Goal: Task Accomplishment & Management: Complete application form

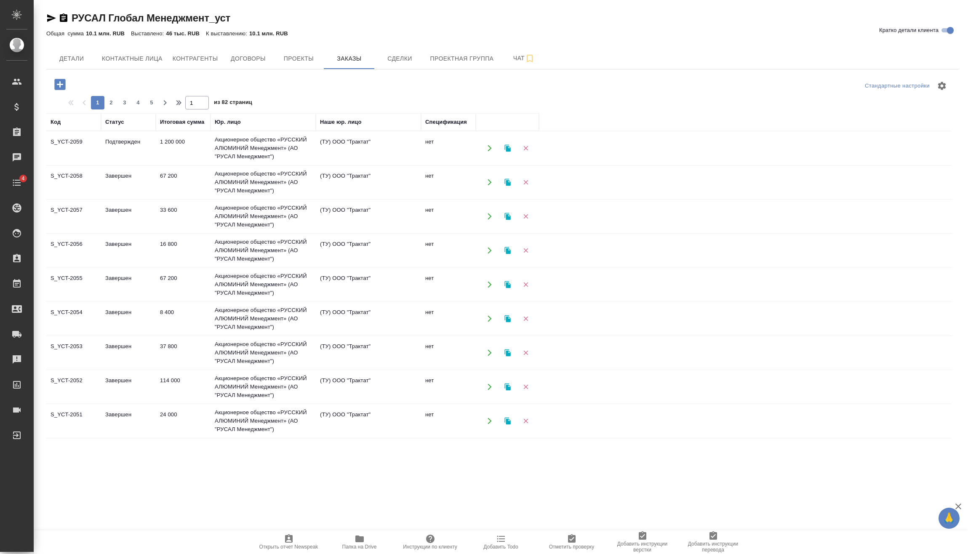
click at [60, 80] on icon "button" at bounding box center [59, 84] width 11 height 11
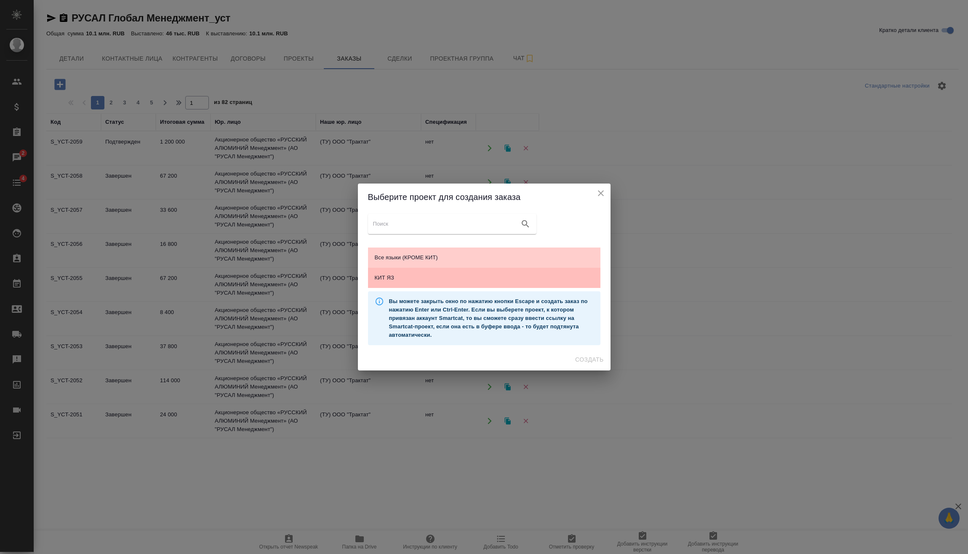
click at [504, 282] on div "КИТ ЯЗ" at bounding box center [484, 278] width 232 height 20
click at [590, 355] on span "Создать" at bounding box center [589, 359] width 28 height 11
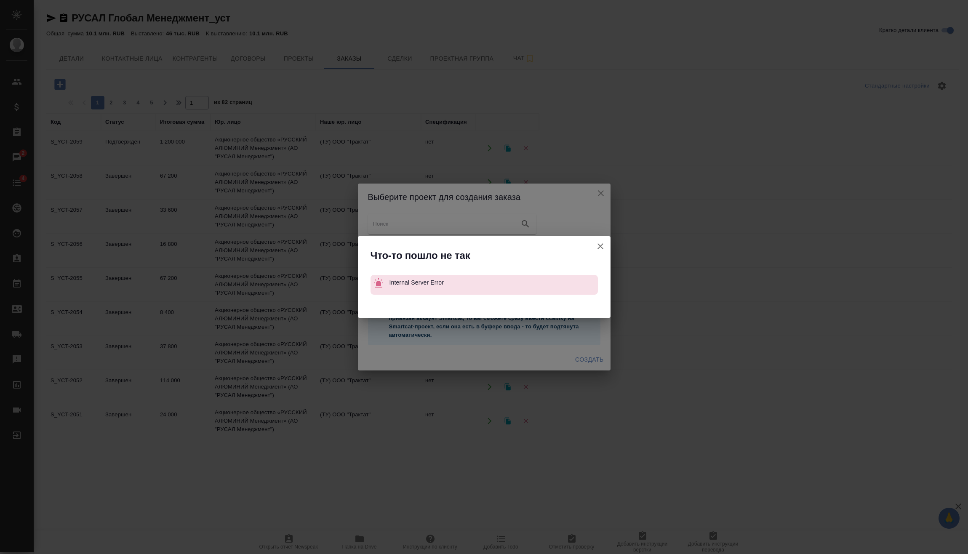
click at [599, 245] on icon "button" at bounding box center [600, 246] width 10 height 10
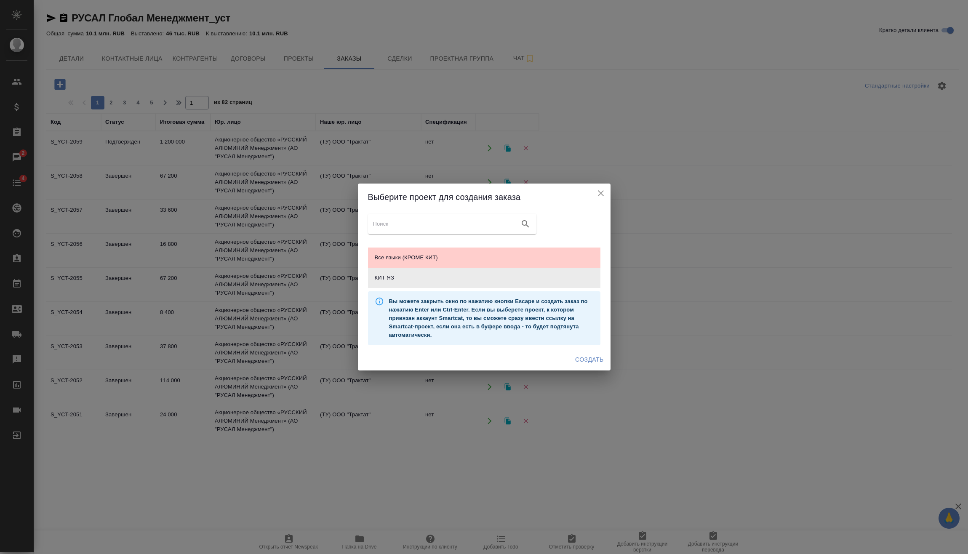
click at [603, 191] on icon "close" at bounding box center [601, 193] width 10 height 10
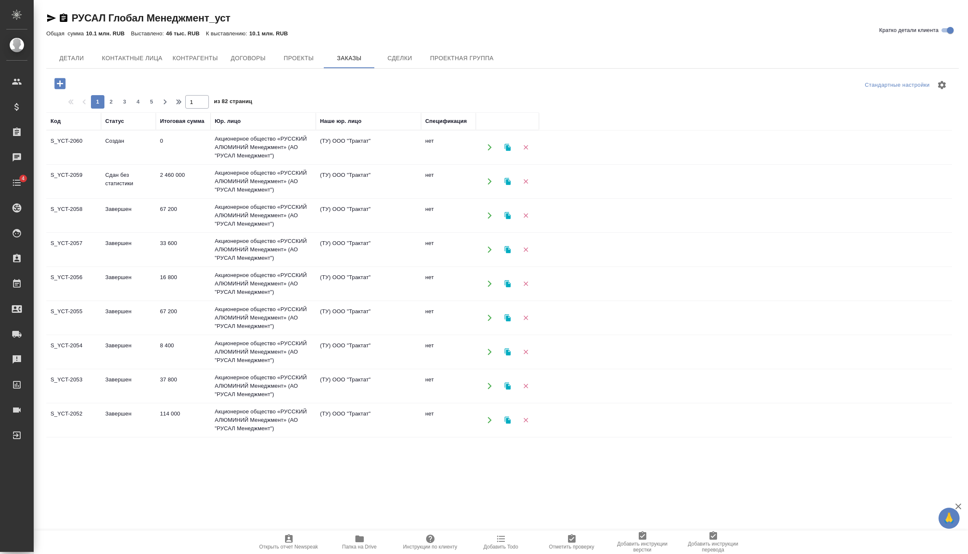
click at [170, 145] on td "0" at bounding box center [183, 147] width 55 height 29
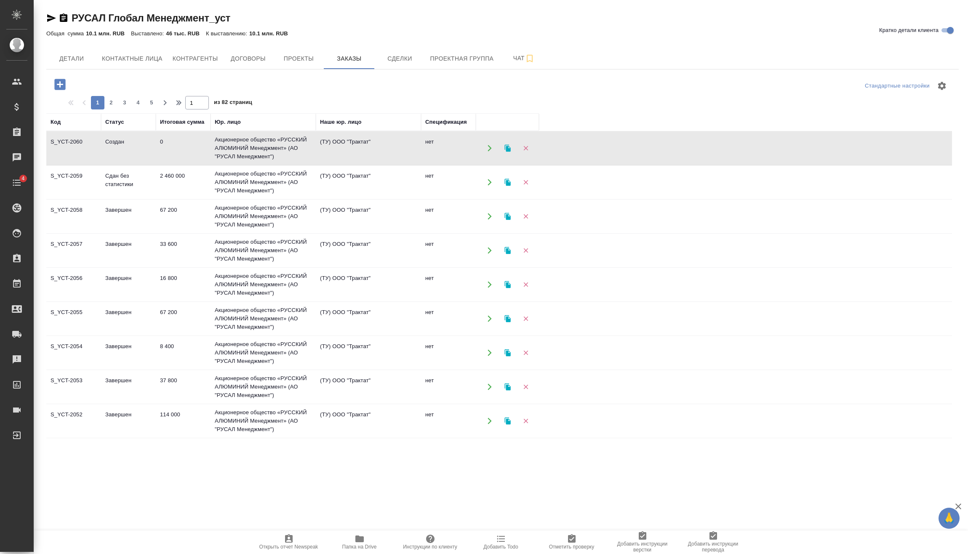
click at [170, 145] on td "0" at bounding box center [183, 147] width 55 height 29
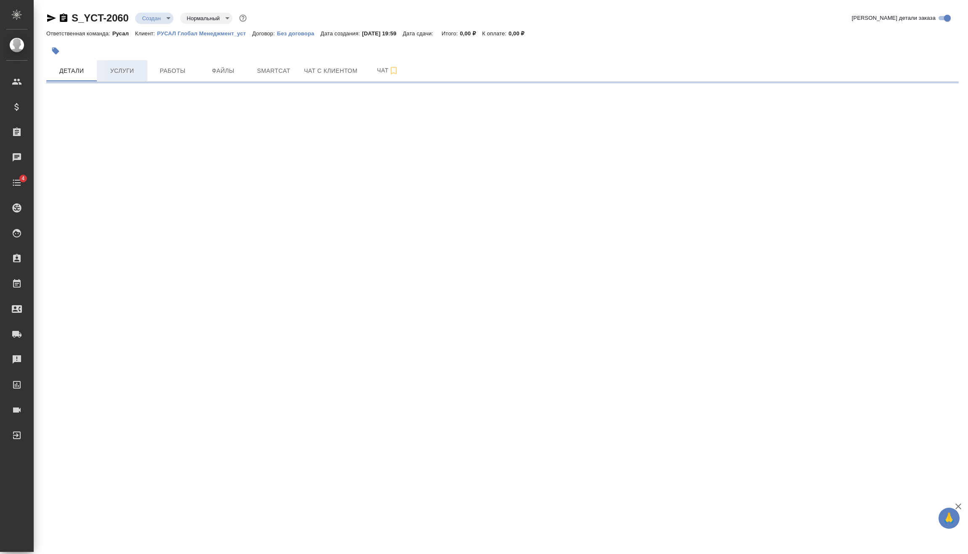
select select "RU"
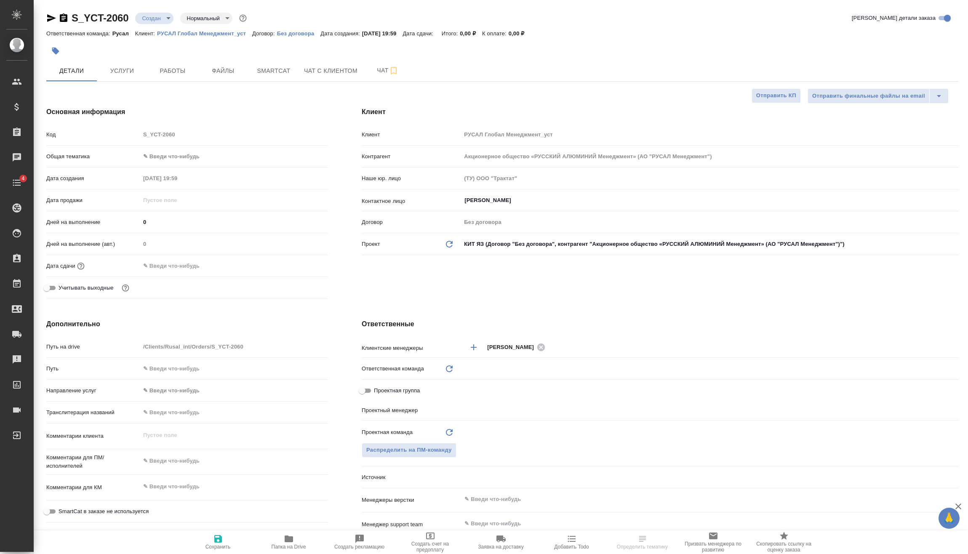
type textarea "x"
click at [150, 15] on body "🙏 .cls-1 fill:#fff; AWATERA Vasilev Evgeniy Клиенты Спецификации Заказы Чаты 4 …" at bounding box center [484, 277] width 968 height 554
type textarea "x"
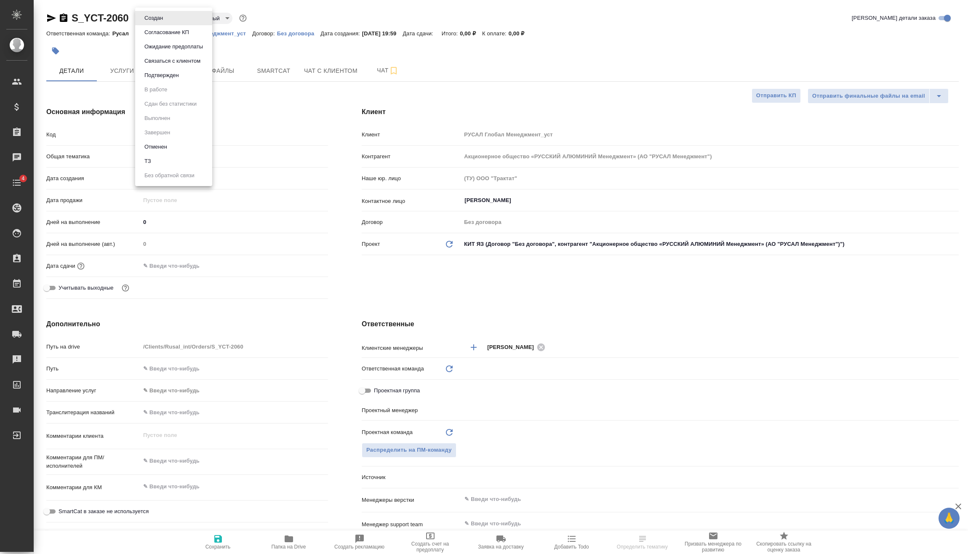
type textarea "x"
type input "Русал"
type textarea "x"
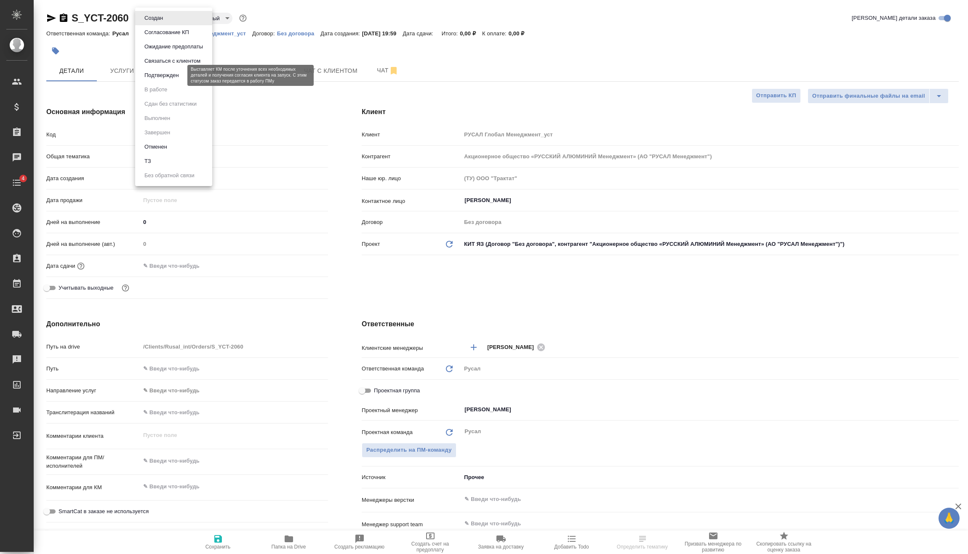
type textarea "x"
type input "Васильев Евгений"
click at [172, 76] on button "Подтвержден" at bounding box center [162, 75] width 40 height 9
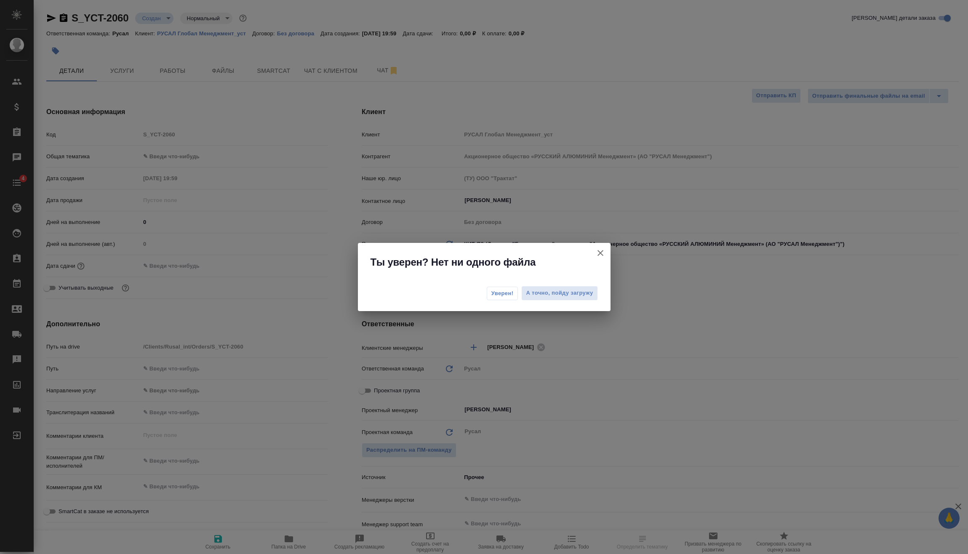
click at [491, 292] on button "Уверен!" at bounding box center [503, 293] width 32 height 13
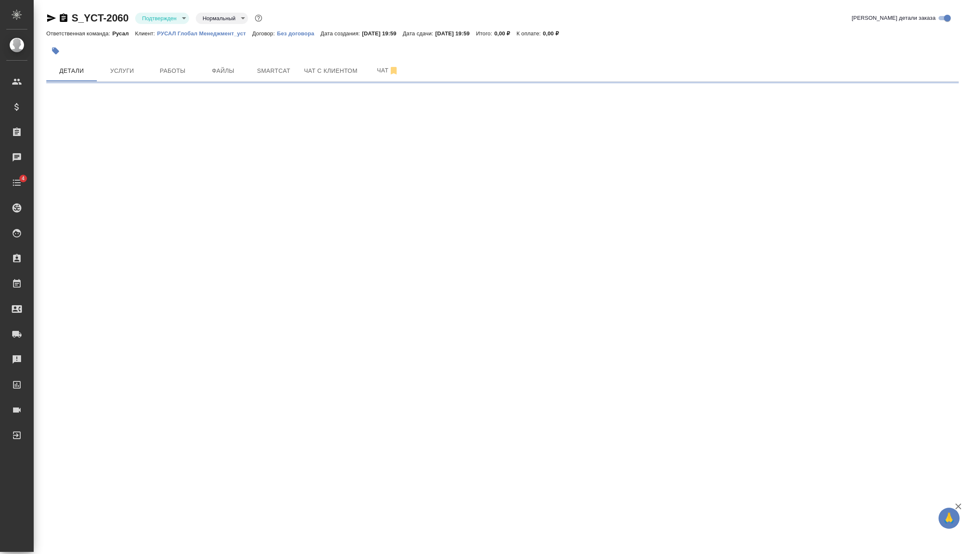
select select "RU"
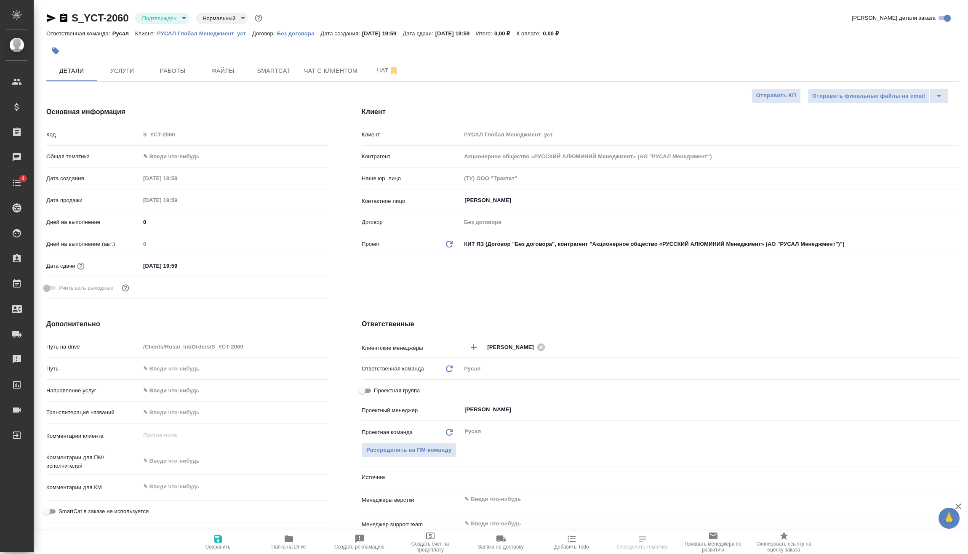
type textarea "x"
click at [185, 152] on body "🙏 .cls-1 fill:#fff; AWATERA Vasilev Evgeniy Клиенты Спецификации Заказы Чаты 4 …" at bounding box center [484, 277] width 968 height 554
click at [187, 224] on li "Техника" at bounding box center [234, 223] width 188 height 13
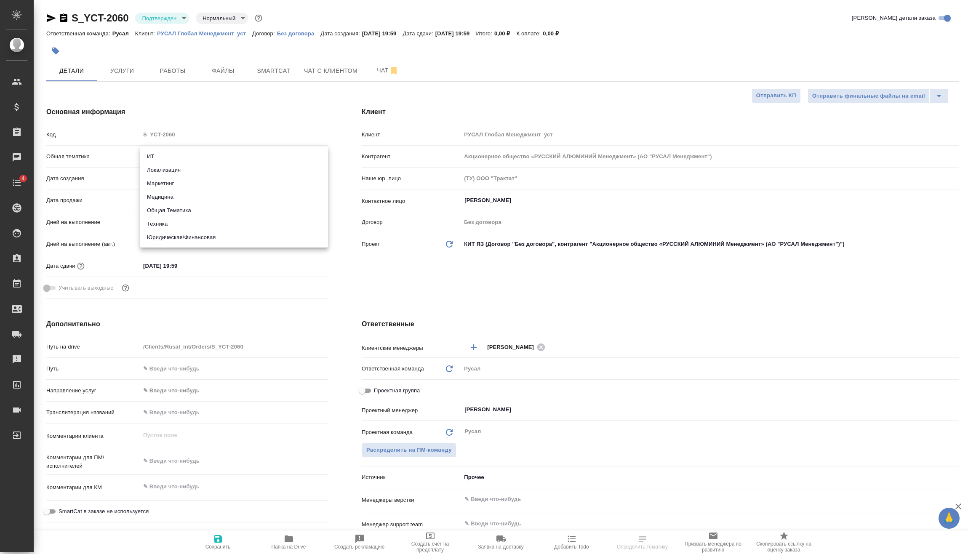
type input "tech"
type textarea "x"
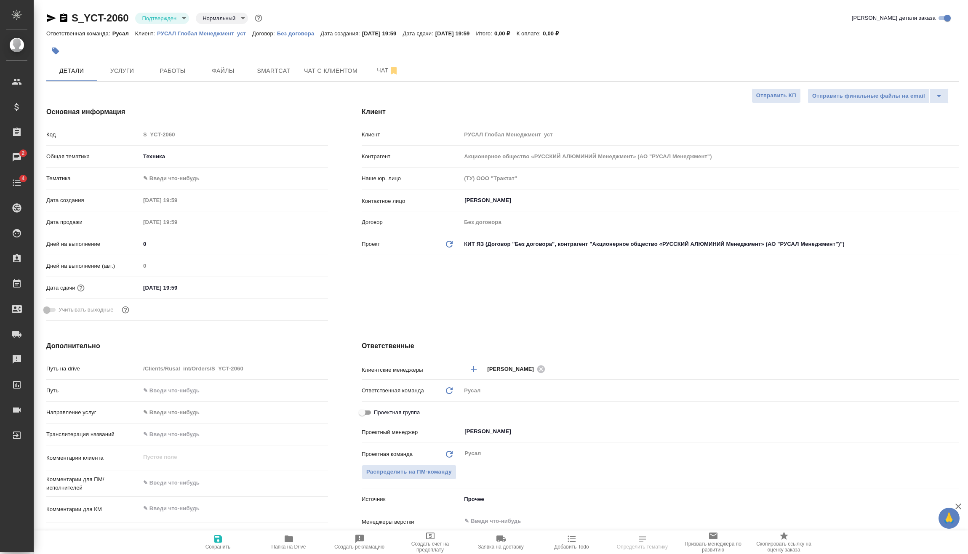
click at [181, 174] on body "🙏 .cls-1 fill:#fff; AWATERA Vasilev Evgeniy Клиенты Спецификации Заказы 2 Чаты …" at bounding box center [484, 277] width 968 height 554
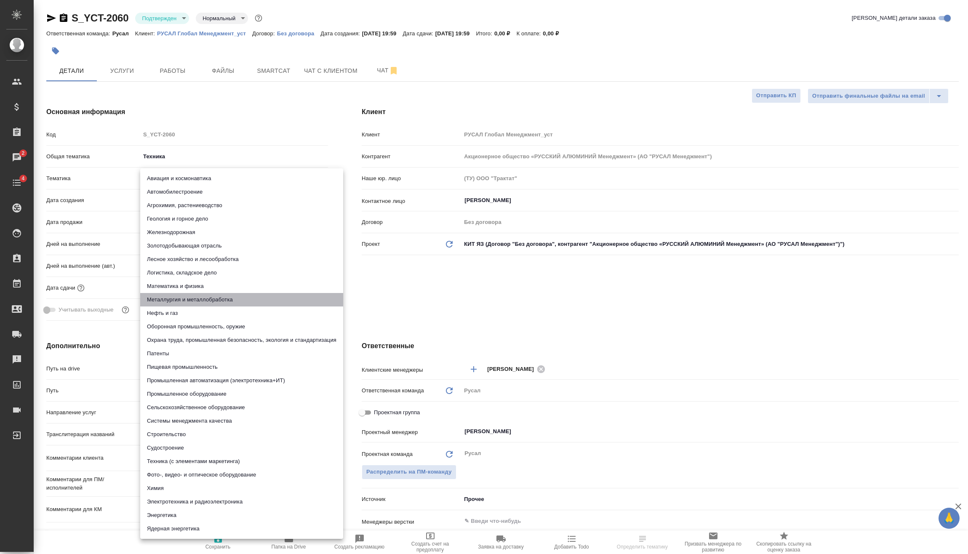
click at [204, 298] on li "Металлургия и металлобработка" at bounding box center [241, 299] width 203 height 13
type textarea "x"
type input "60014e23f7d9dc5f480a3cf8"
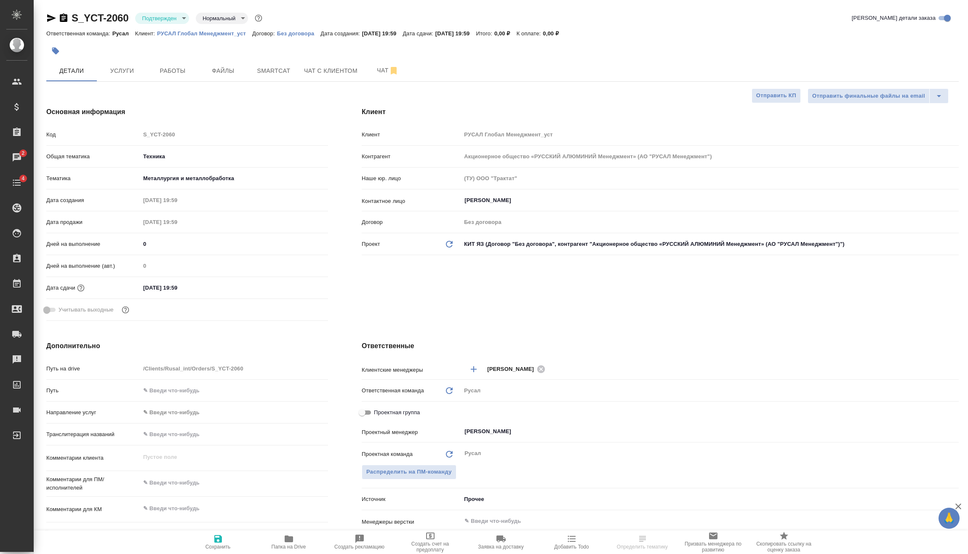
click at [199, 289] on input "02.10.2025 19:59" at bounding box center [177, 288] width 74 height 12
click at [303, 288] on icon "button" at bounding box center [303, 287] width 10 height 10
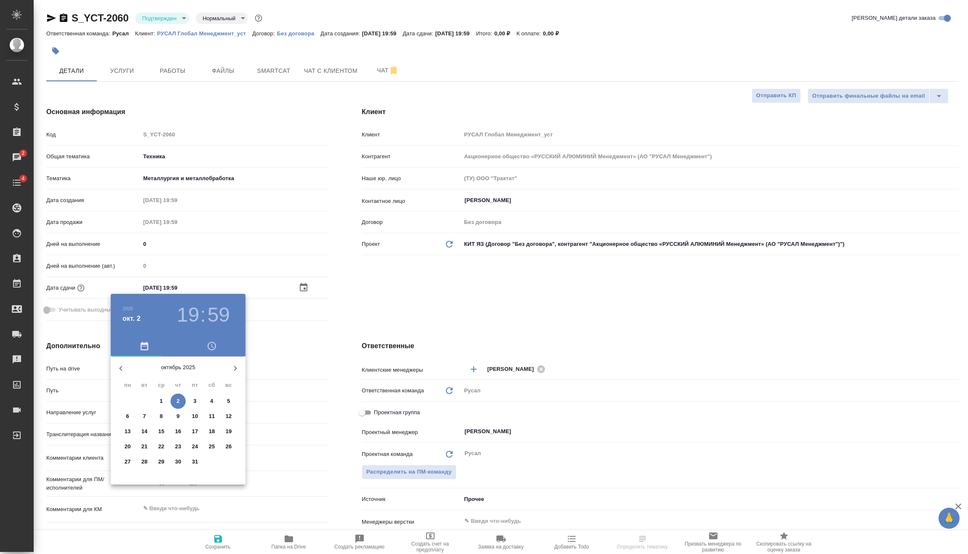
click at [190, 314] on h3 "19" at bounding box center [188, 315] width 22 height 24
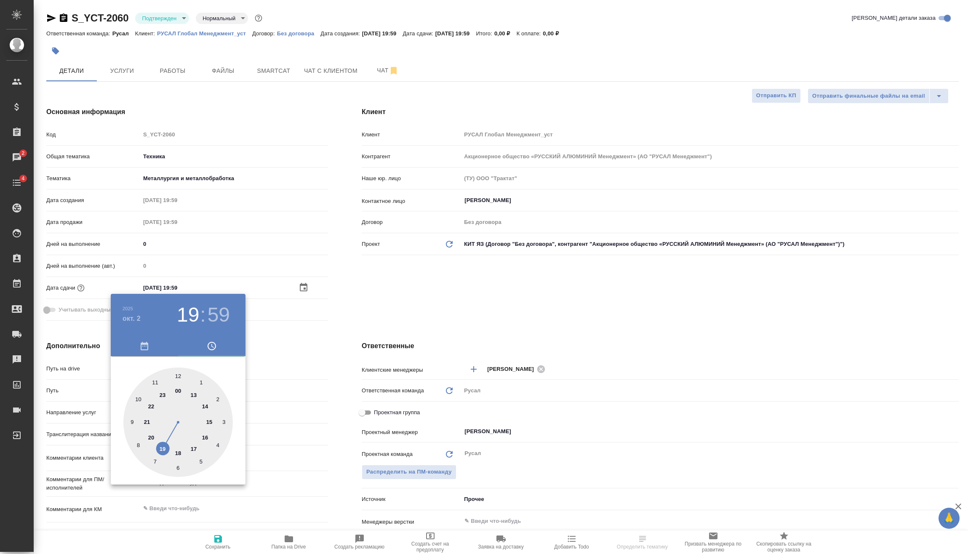
click at [152, 435] on div ".cls-1 fill:#fff; AWATERA Vasilev Evgeniy Клиенты Спецификации Заказы 2 Чаты 4 …" at bounding box center [484, 277] width 968 height 554
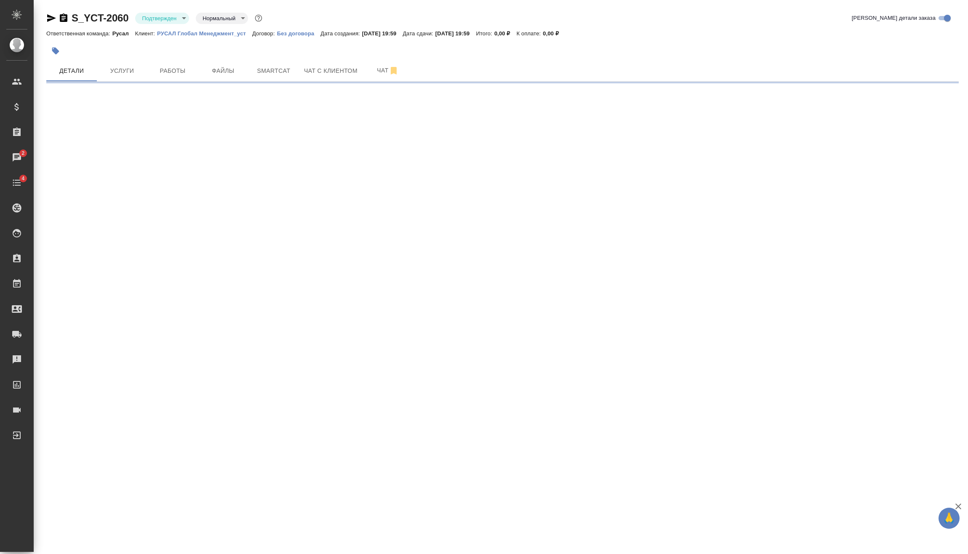
select select "RU"
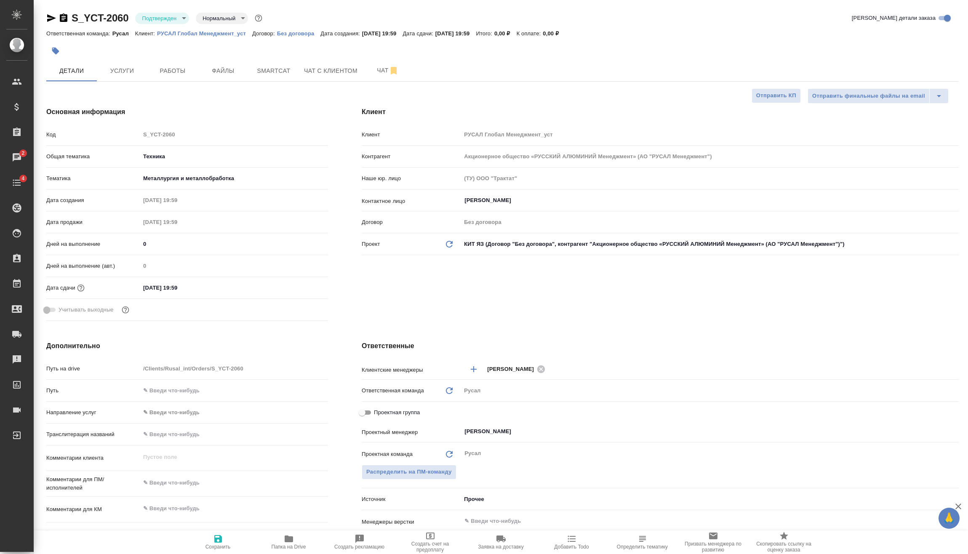
type textarea "x"
click at [195, 283] on input "02.10.2025 19:59" at bounding box center [177, 288] width 74 height 12
click at [298, 291] on div "02.10.2025 19:59" at bounding box center [234, 287] width 188 height 13
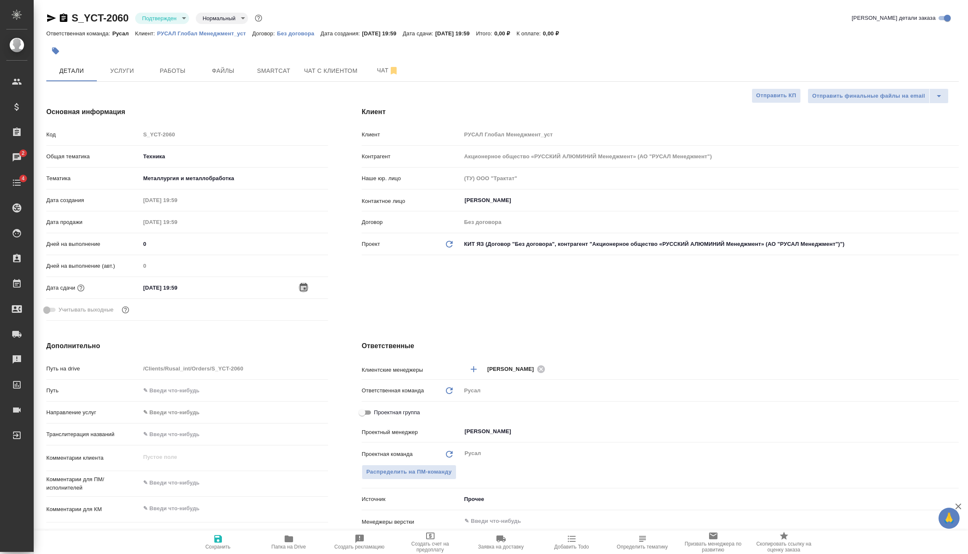
click at [302, 292] on icon "button" at bounding box center [303, 287] width 10 height 10
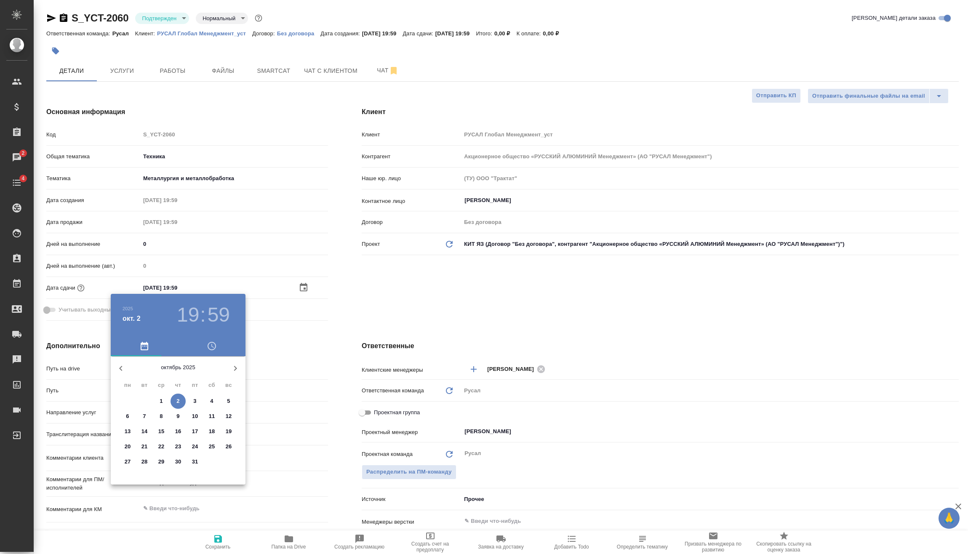
click at [187, 312] on h3 "19" at bounding box center [188, 315] width 22 height 24
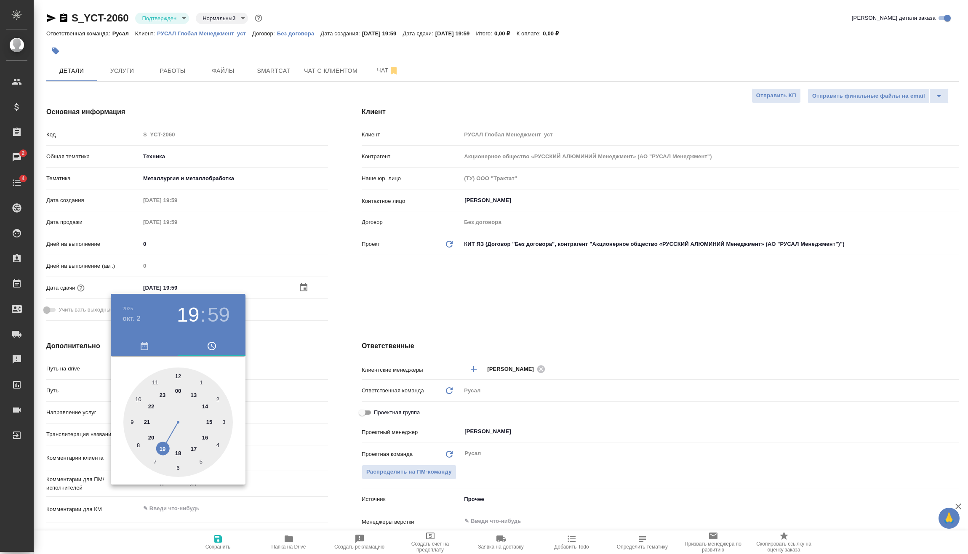
click at [153, 440] on div at bounding box center [177, 422] width 109 height 109
type input "02.10.2025 20:59"
type textarea "x"
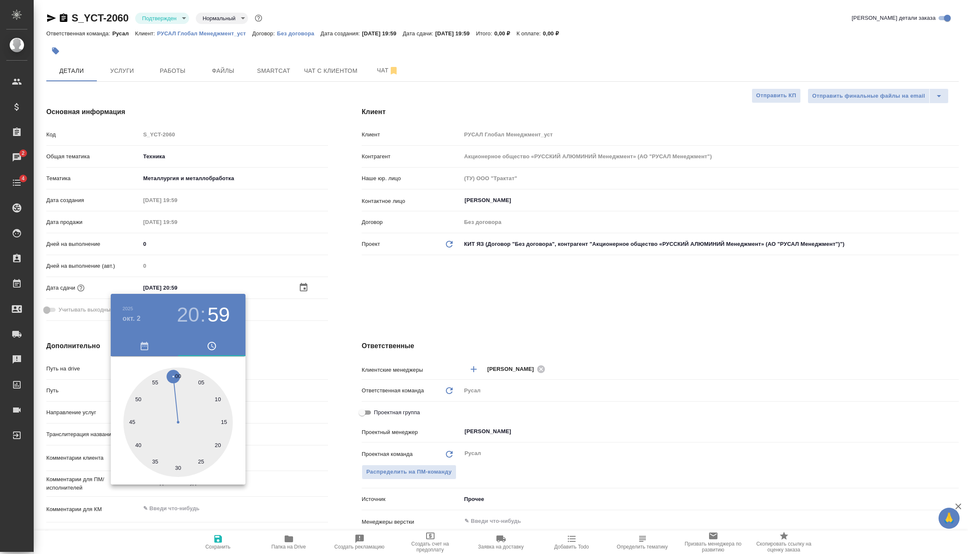
click at [179, 468] on div at bounding box center [177, 422] width 109 height 109
type input "02.10.2025 20:30"
type textarea "x"
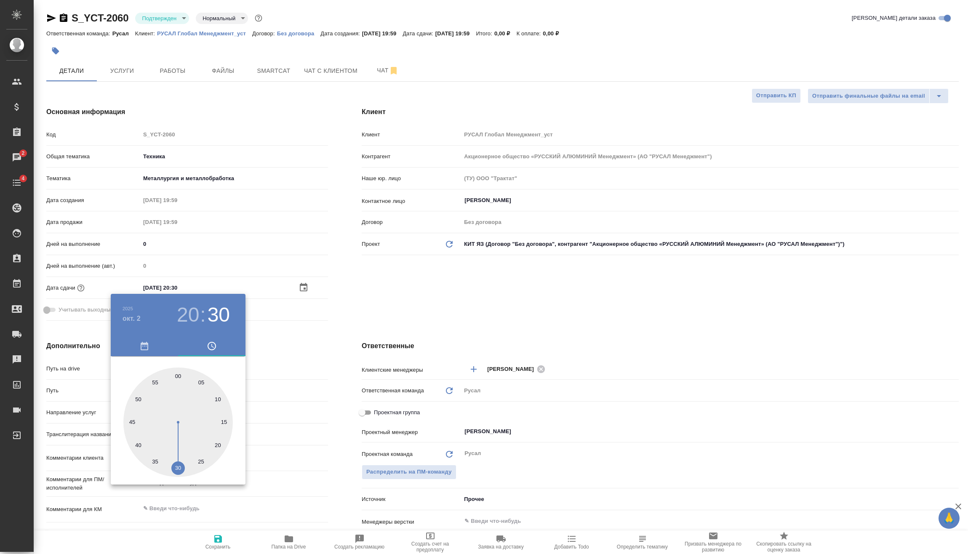
click at [302, 342] on div at bounding box center [484, 277] width 968 height 554
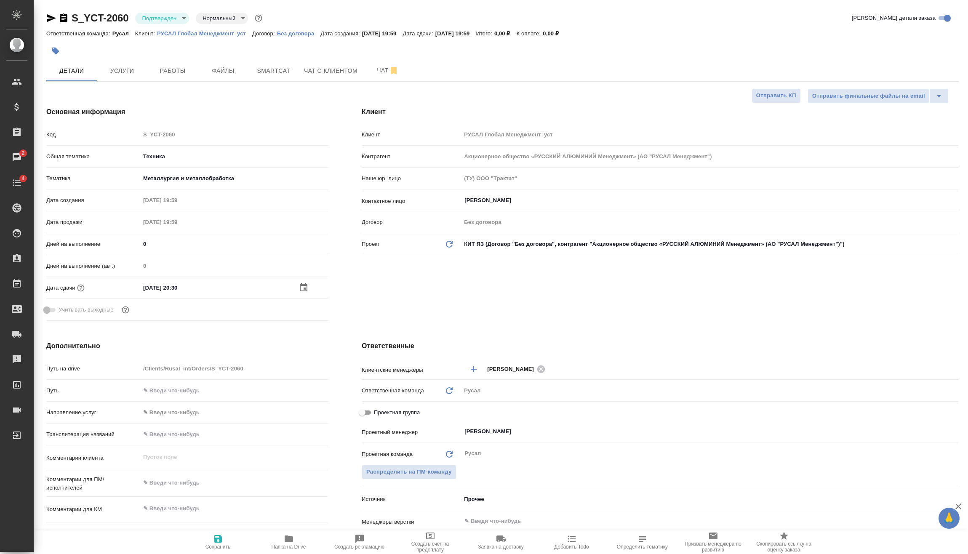
scroll to position [84, 0]
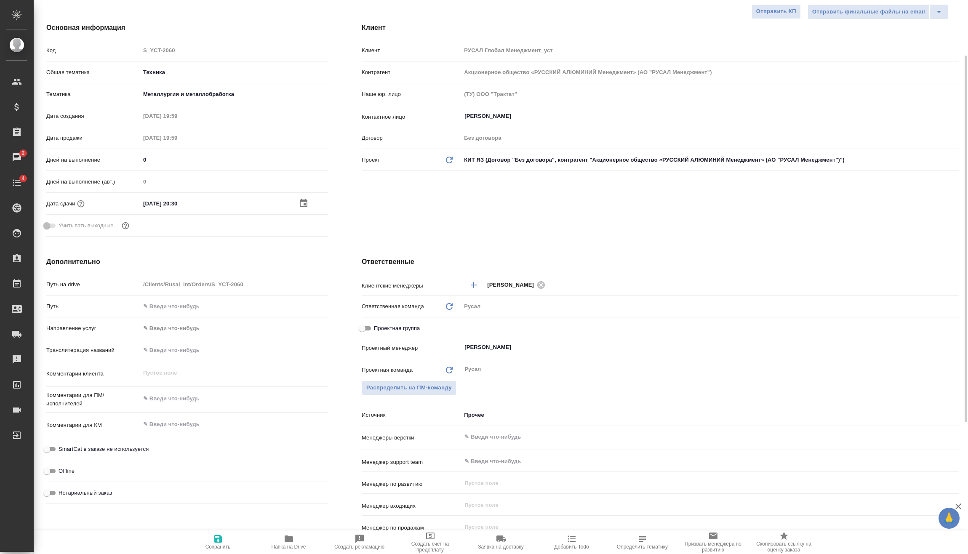
type textarea "x"
click at [189, 395] on textarea at bounding box center [234, 399] width 187 height 14
type textarea "x"
type textarea "М"
type textarea "x"
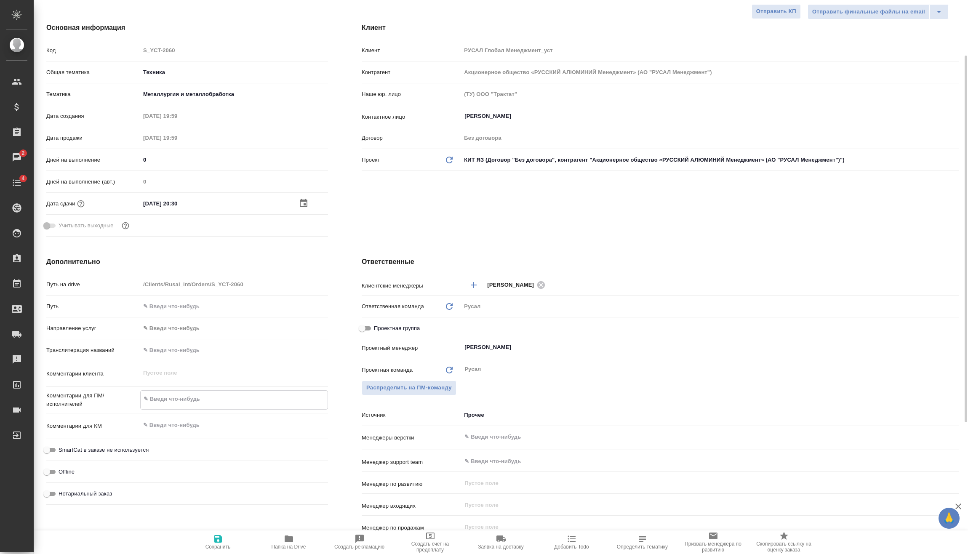
type textarea "x"
type textarea "Ми"
type textarea "x"
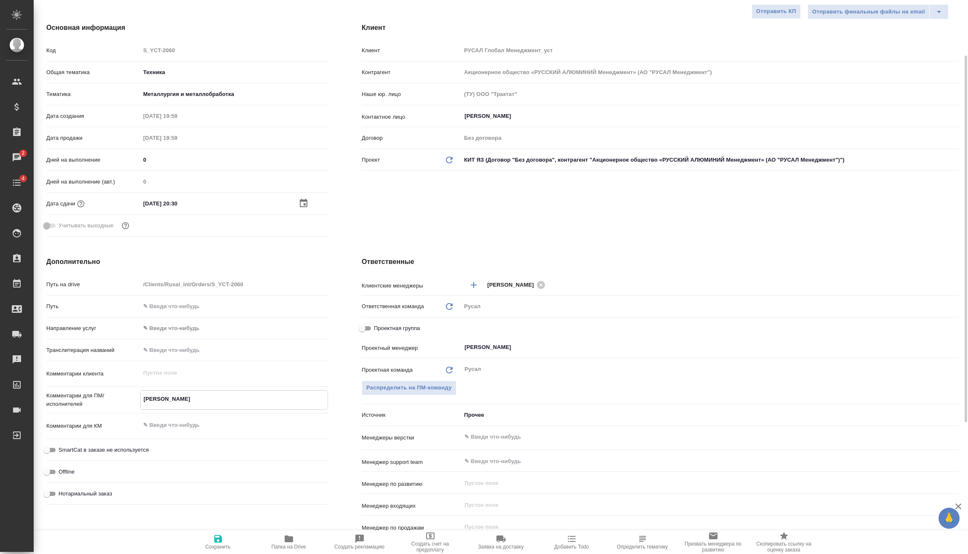
type textarea "x"
type textarea "Мир"
type textarea "x"
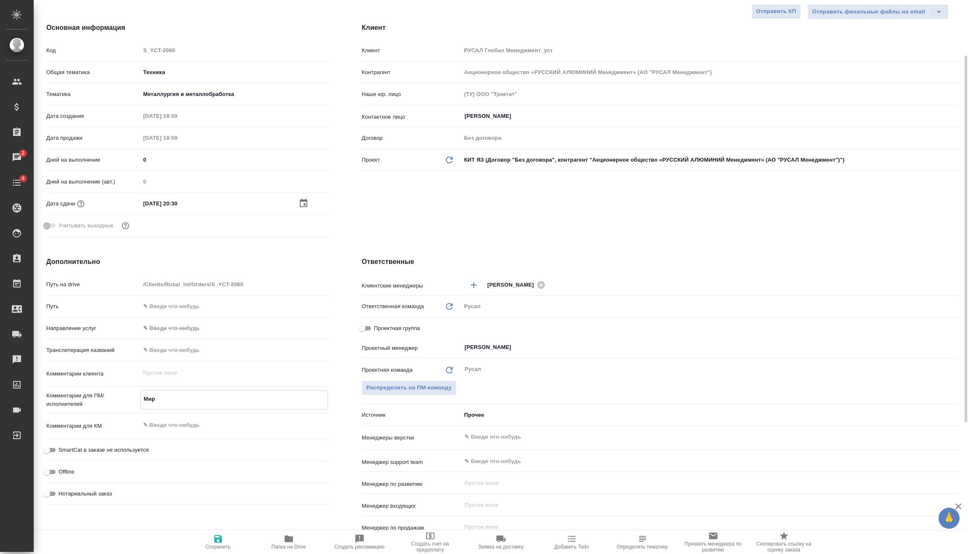
type textarea "Миро"
type textarea "x"
type textarea "Мирош"
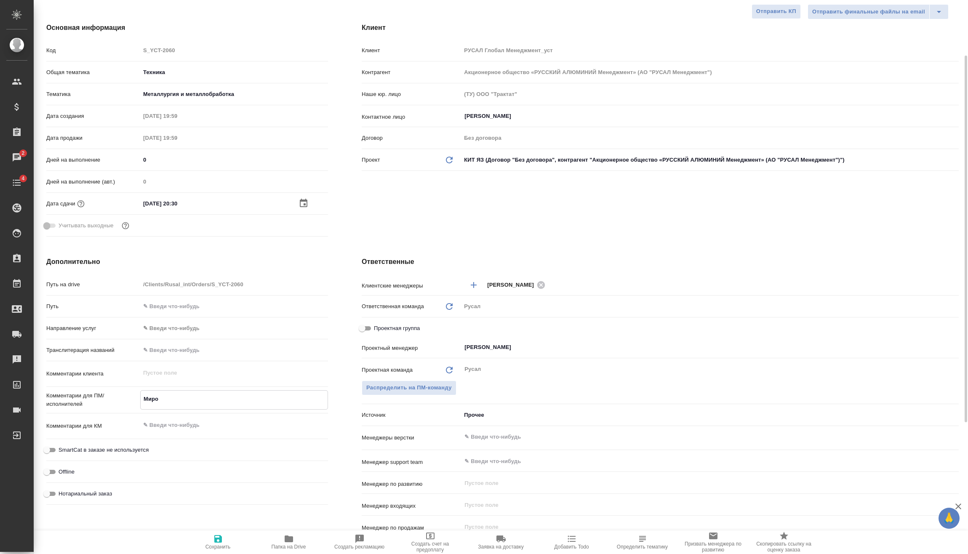
type textarea "x"
type textarea "Мироши"
type textarea "x"
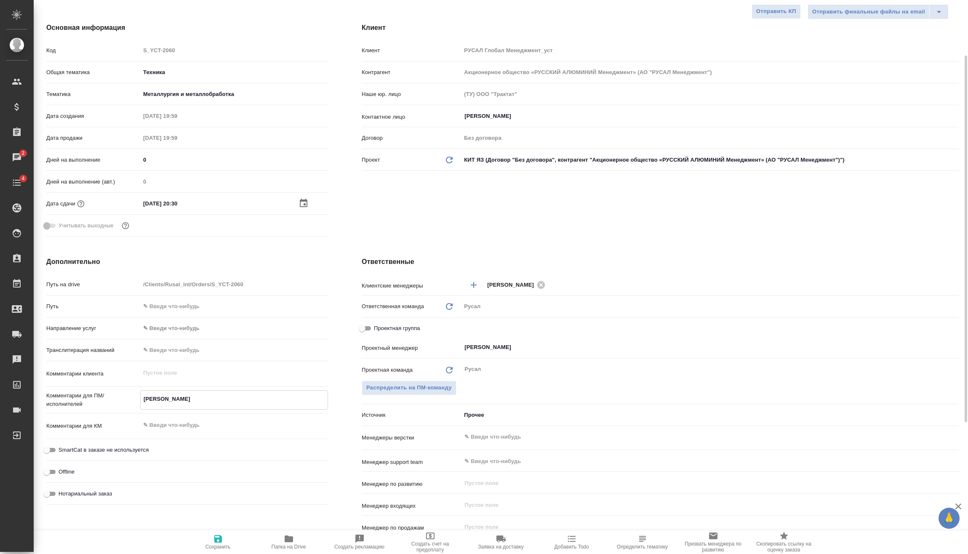
type textarea "x"
type textarea "Мирошин"
type textarea "x"
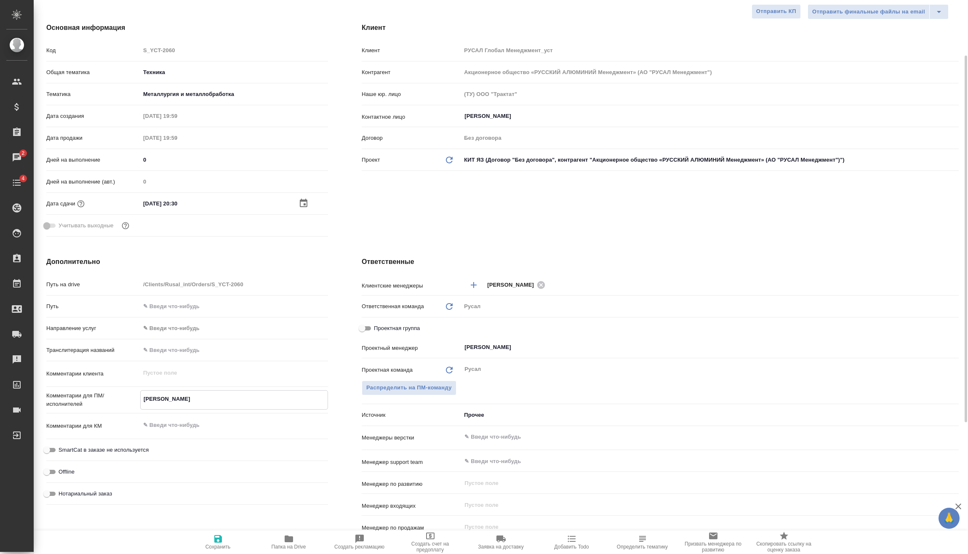
type textarea "x"
type textarea "Мирошина"
type textarea "x"
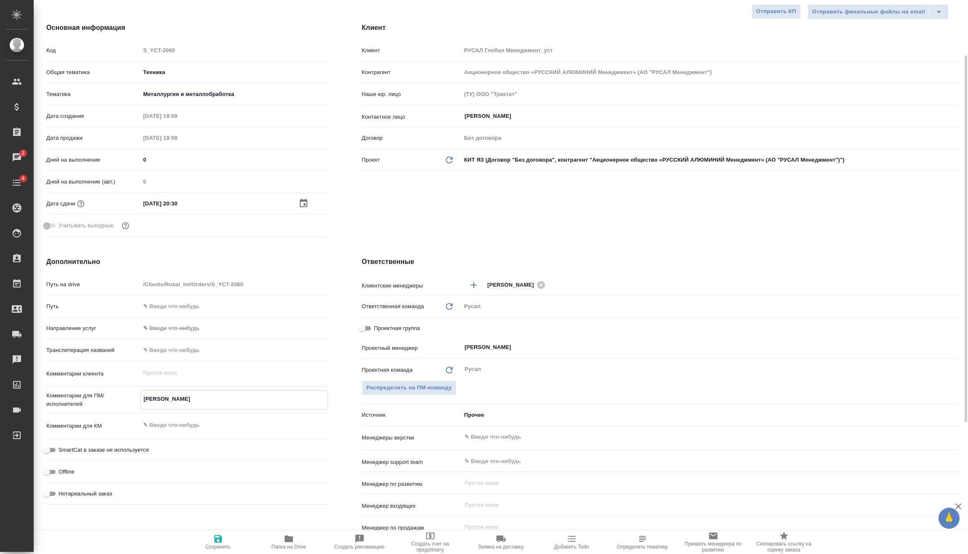
type textarea "Мирошина"
type textarea "x"
type textarea "Мирошина о"
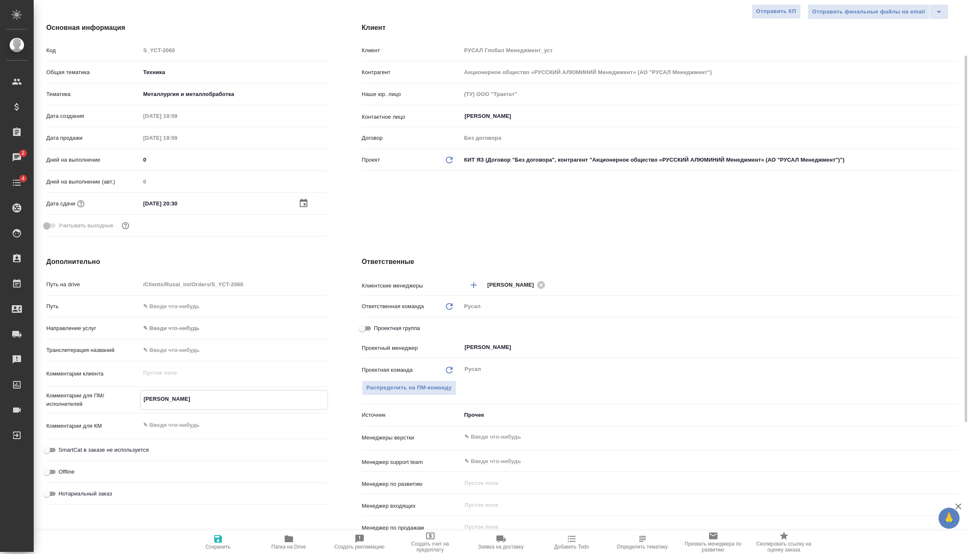
type textarea "x"
type textarea "Мирошина он"
type textarea "x"
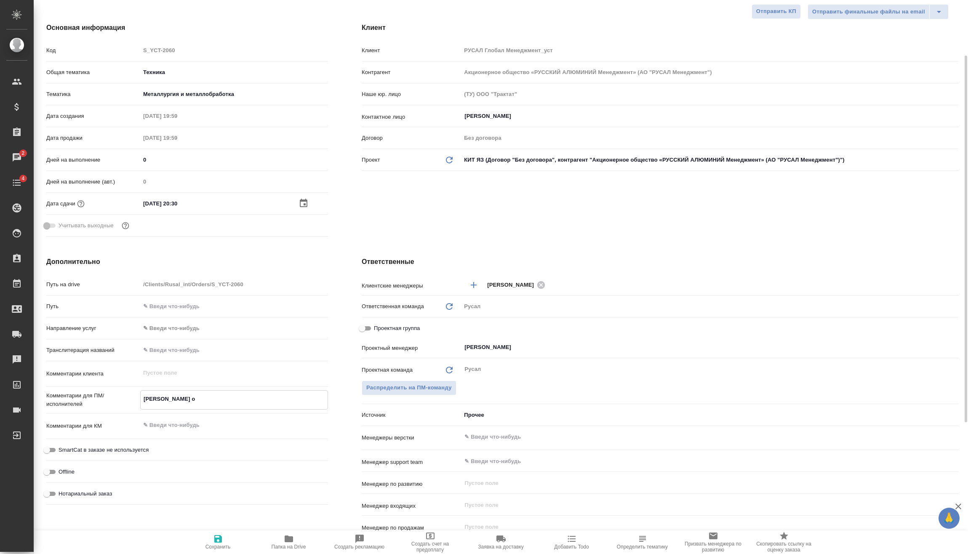
type textarea "x"
type textarea "Мирошина онл"
type textarea "x"
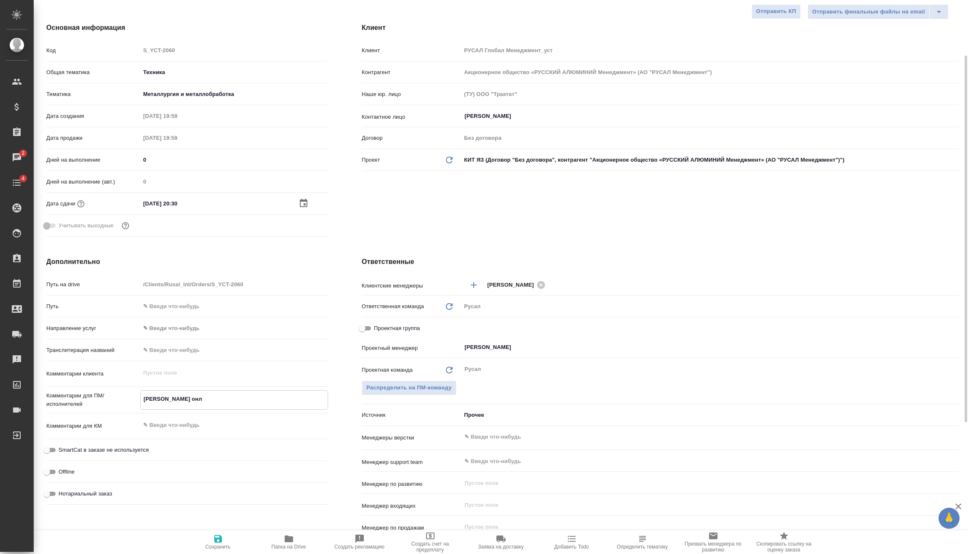
type textarea "x"
type textarea "Мирошина онла"
type textarea "x"
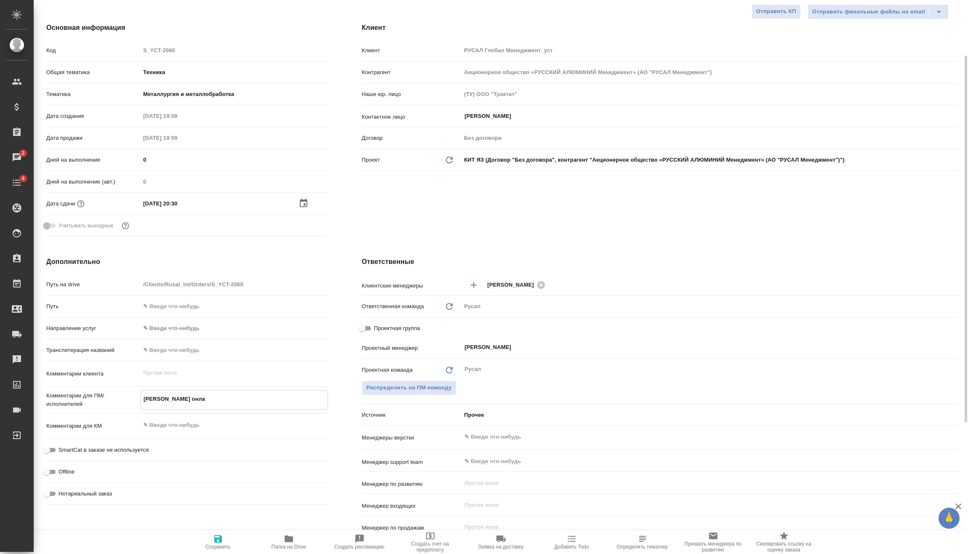
type textarea "Мирошина онлай"
type textarea "x"
type textarea "Мирошина онлайн"
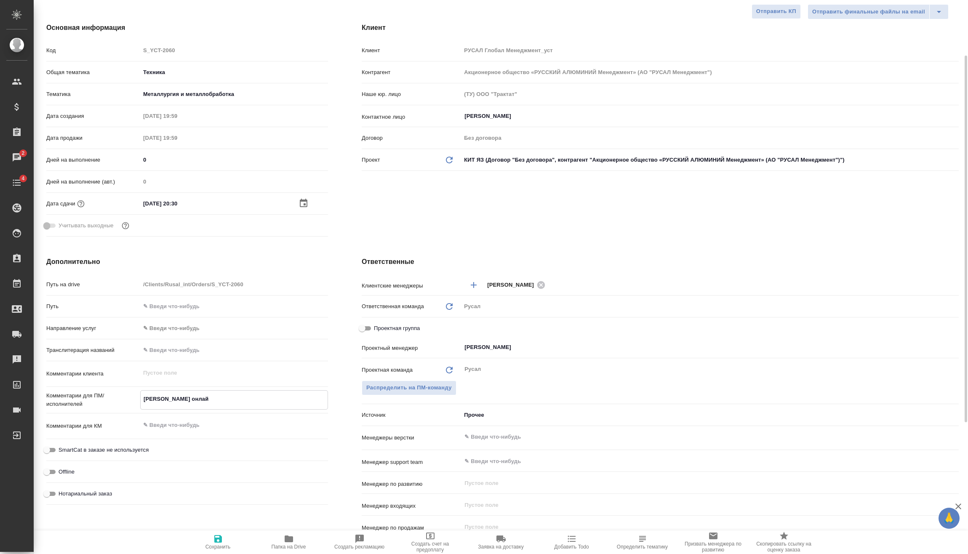
type textarea "x"
type textarea "Мирошина онлайн"
type textarea "x"
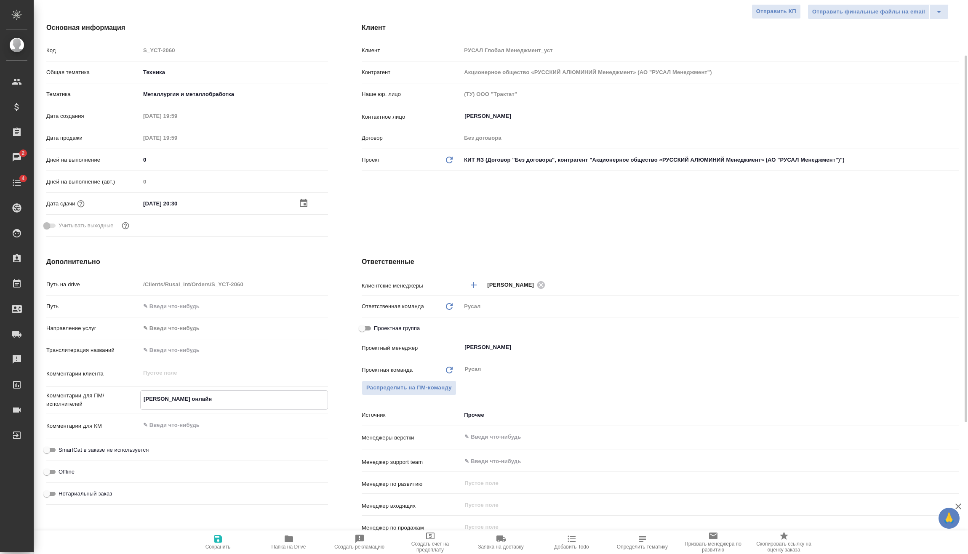
type textarea "x"
click at [143, 397] on textarea "Мирошина онлайн" at bounding box center [234, 399] width 187 height 14
type textarea "x"
type textarea "0Мирошина онлайн"
type textarea "x"
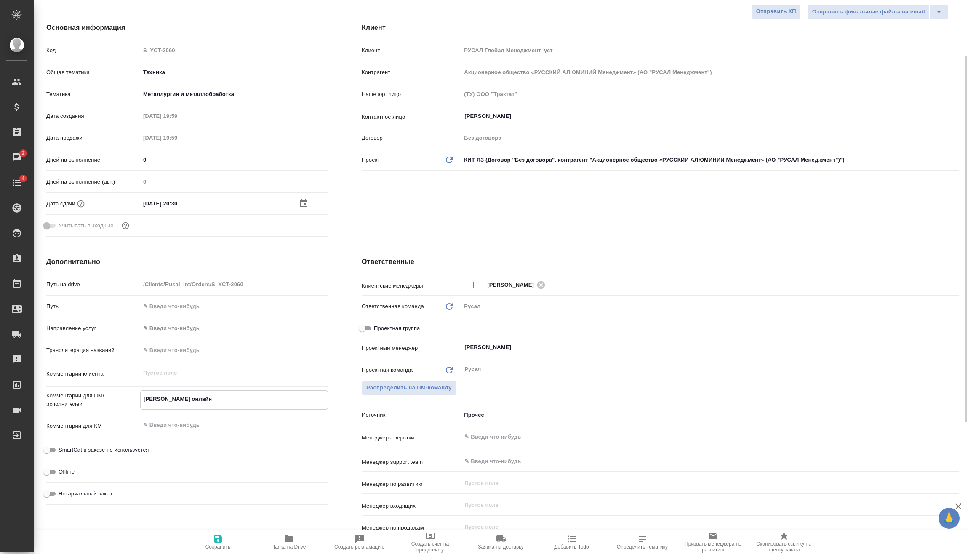
type textarea "x"
type textarea "02Мирошина онлайн"
type textarea "x"
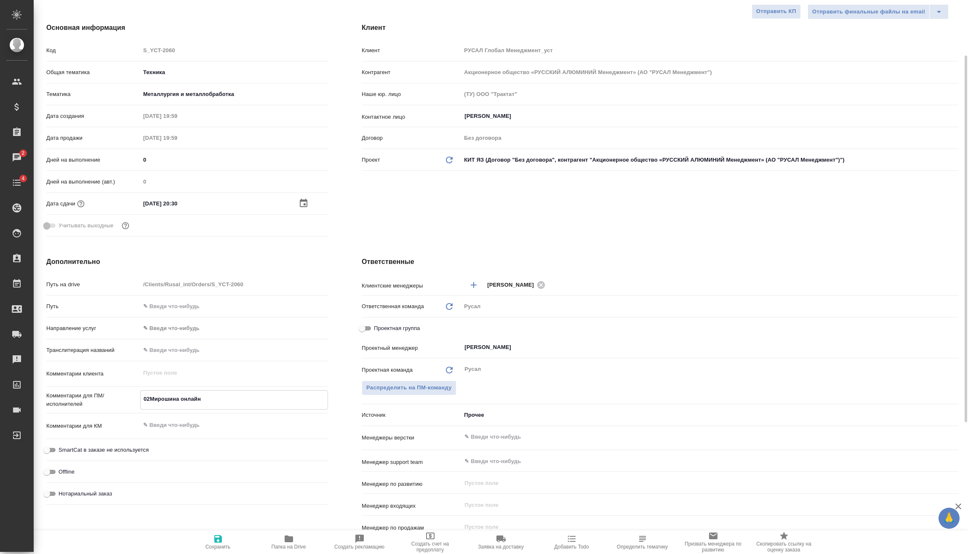
type textarea "x"
type textarea "02.Мирошина онлайн"
type textarea "x"
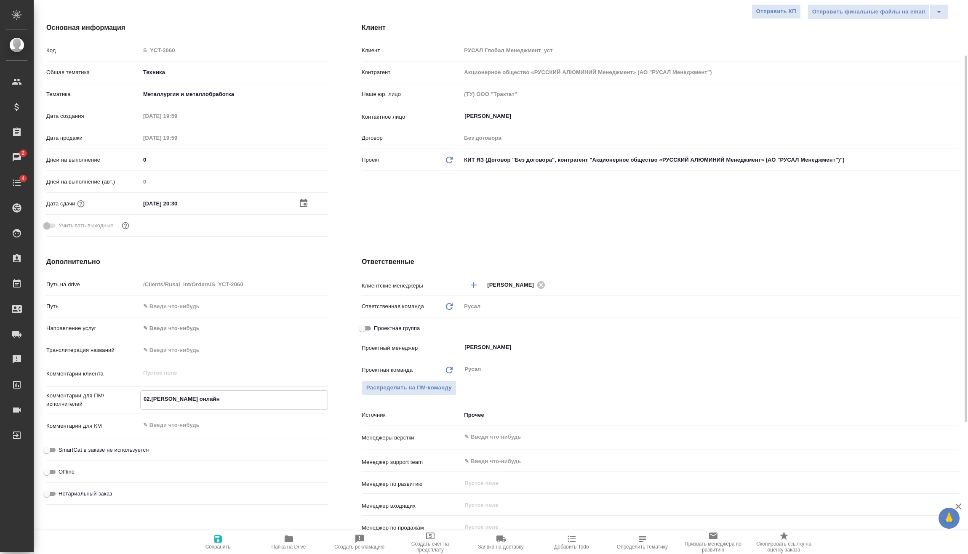
type textarea "02.1Мирошина онлайн"
type textarea "x"
type textarea "02.10Мирошина онлайн"
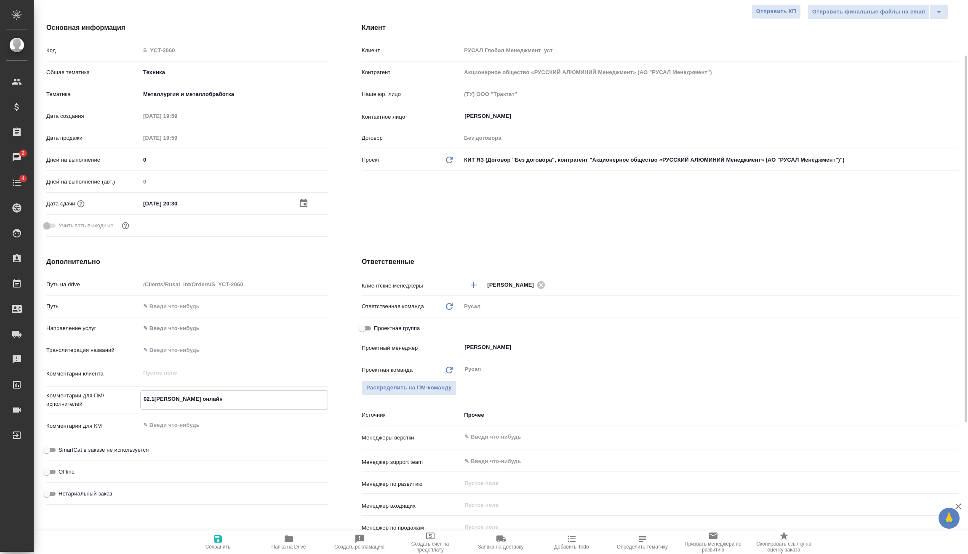
type textarea "x"
type textarea "02.10 Мирошина онлайн"
type textarea "x"
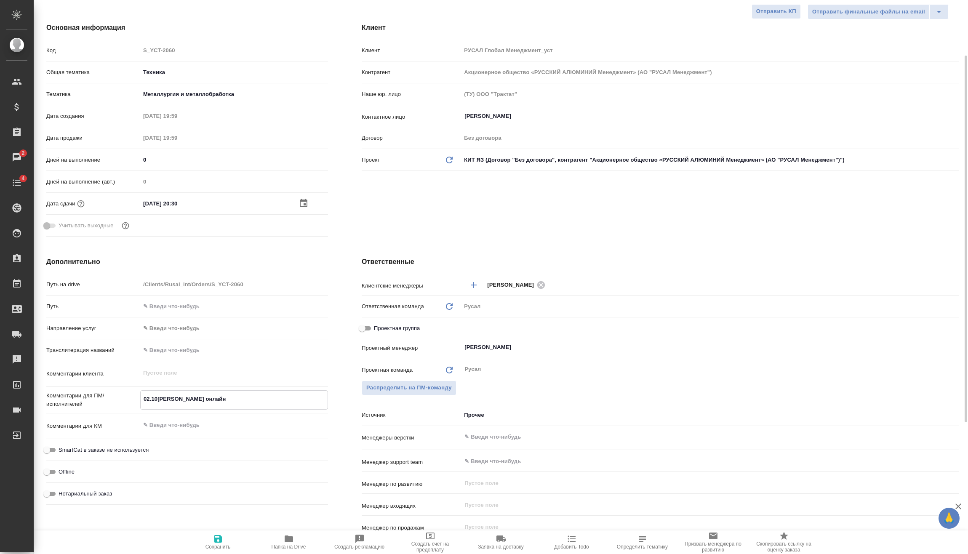
type textarea "x"
type textarea "02.10 Мирошина онлайн"
type textarea "x"
click at [226, 542] on span "Сохранить" at bounding box center [218, 542] width 61 height 16
type textarea "x"
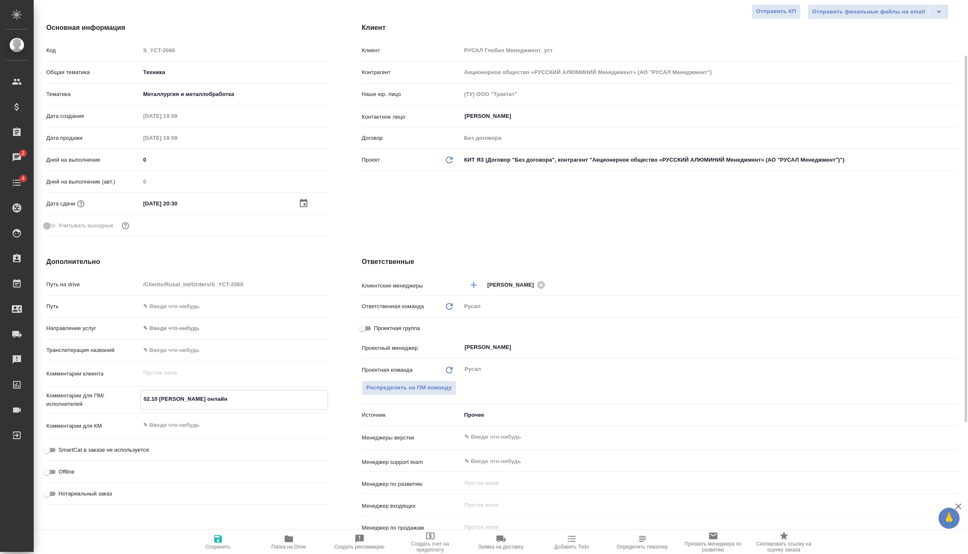
type textarea "x"
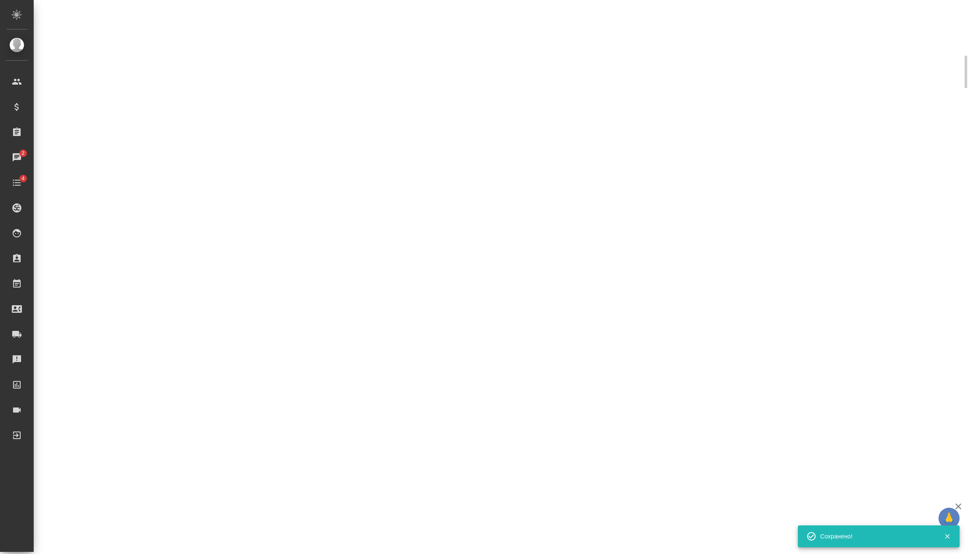
select select "RU"
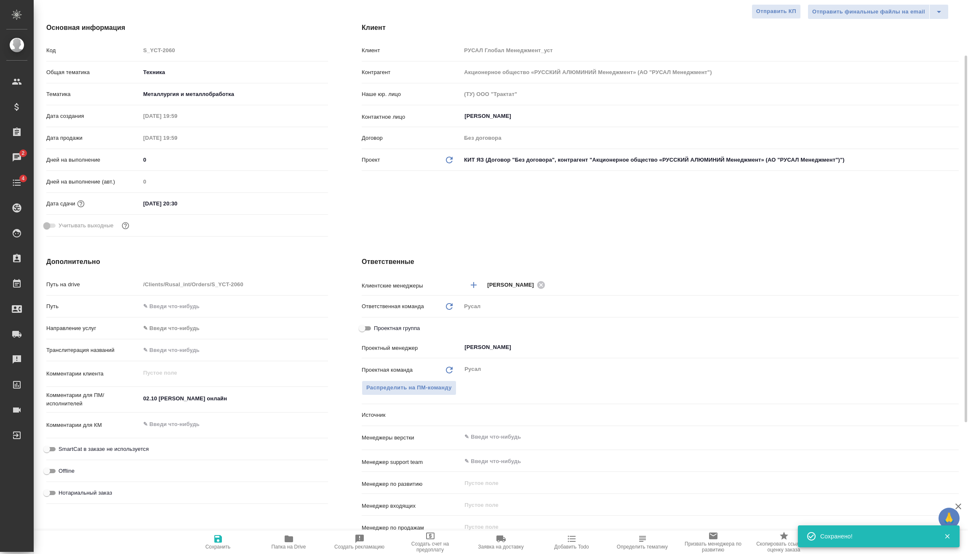
type textarea "x"
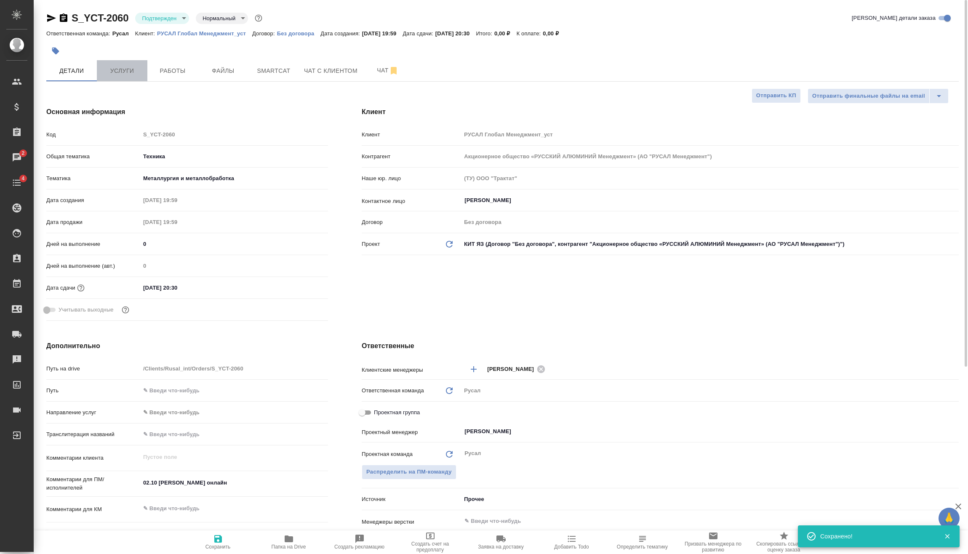
click at [134, 66] on span "Услуги" at bounding box center [122, 71] width 40 height 11
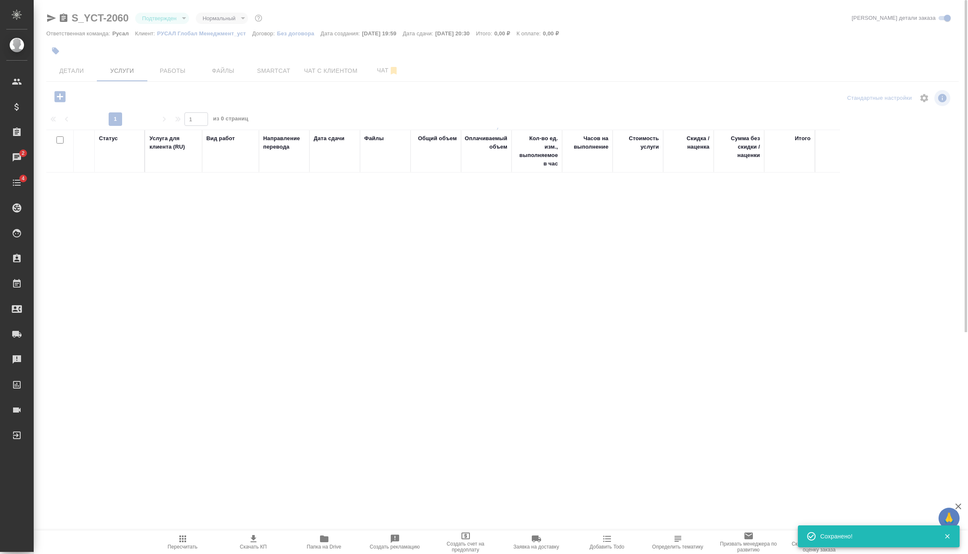
click at [174, 16] on body "🙏 .cls-1 fill:#fff; AWATERA Vasilev Evgeniy Клиенты Спецификации Заказы 2 Чаты …" at bounding box center [484, 277] width 968 height 554
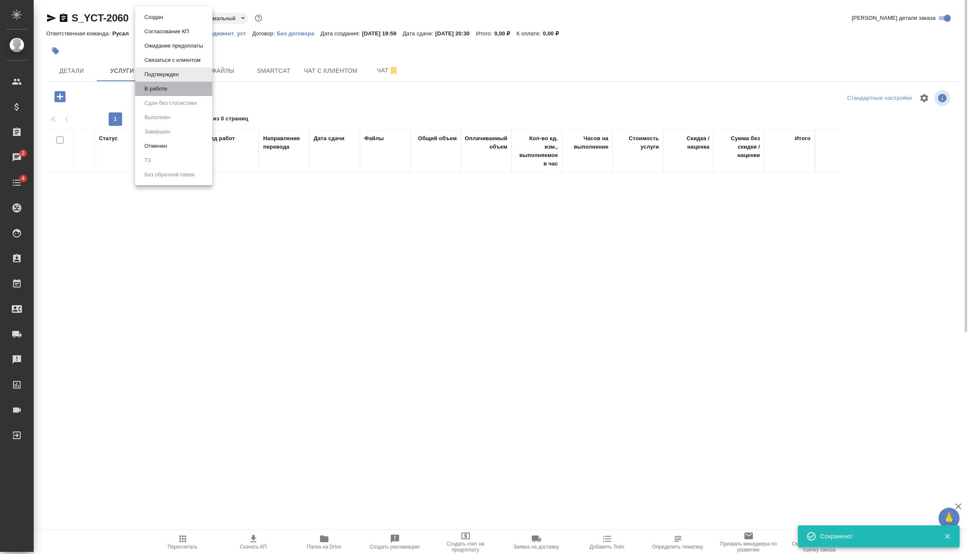
click at [174, 85] on li "В работе" at bounding box center [173, 89] width 77 height 14
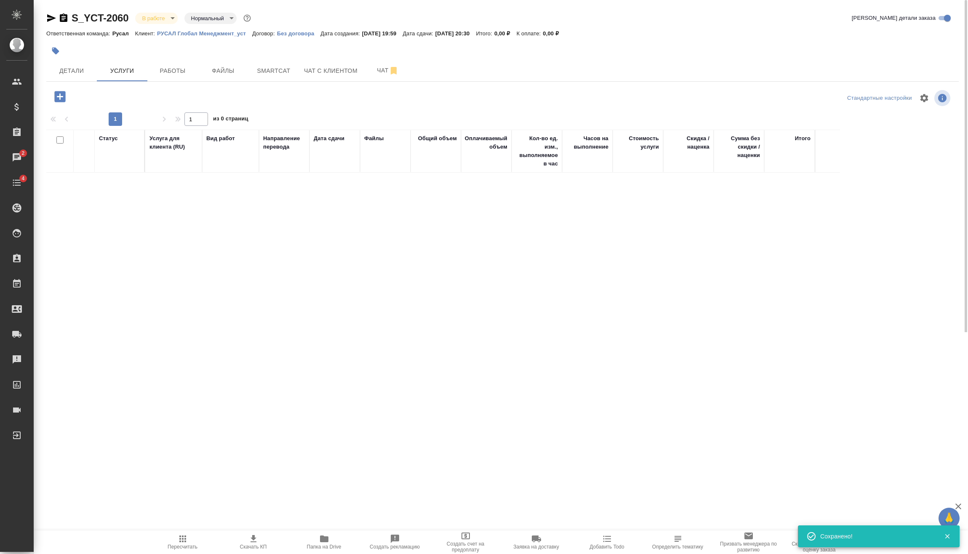
click at [61, 101] on icon "button" at bounding box center [59, 96] width 11 height 11
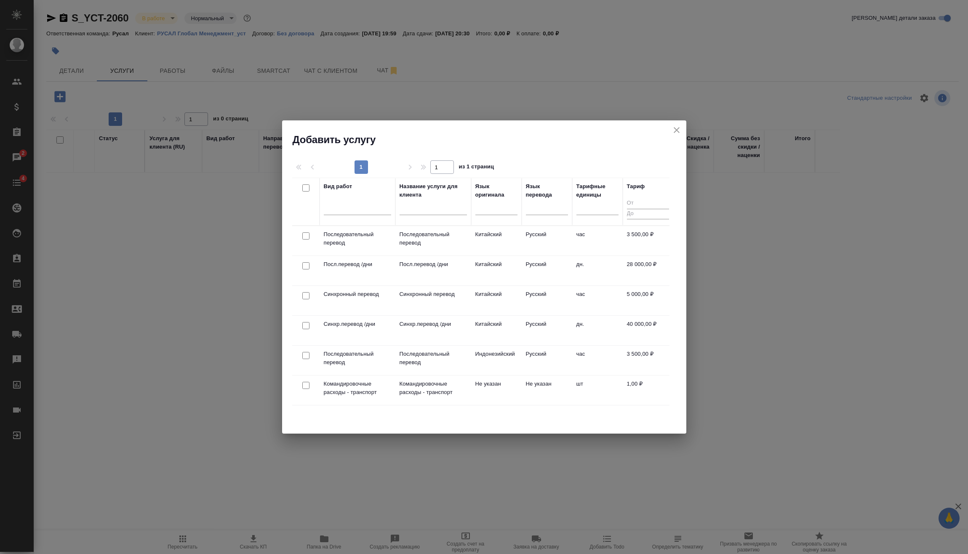
click at [308, 237] on input "checkbox" at bounding box center [305, 235] width 7 height 7
checkbox input "true"
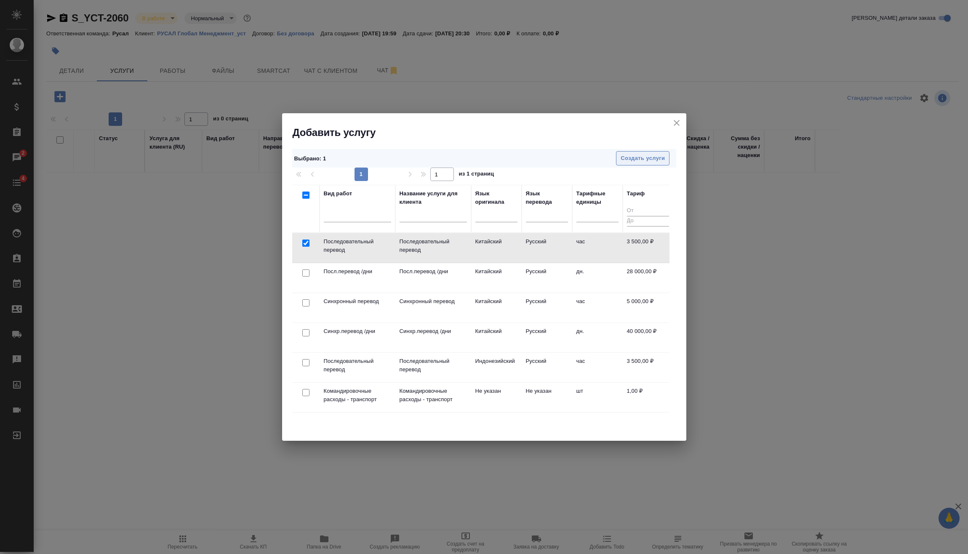
click at [661, 160] on span "Создать услуги" at bounding box center [643, 159] width 44 height 10
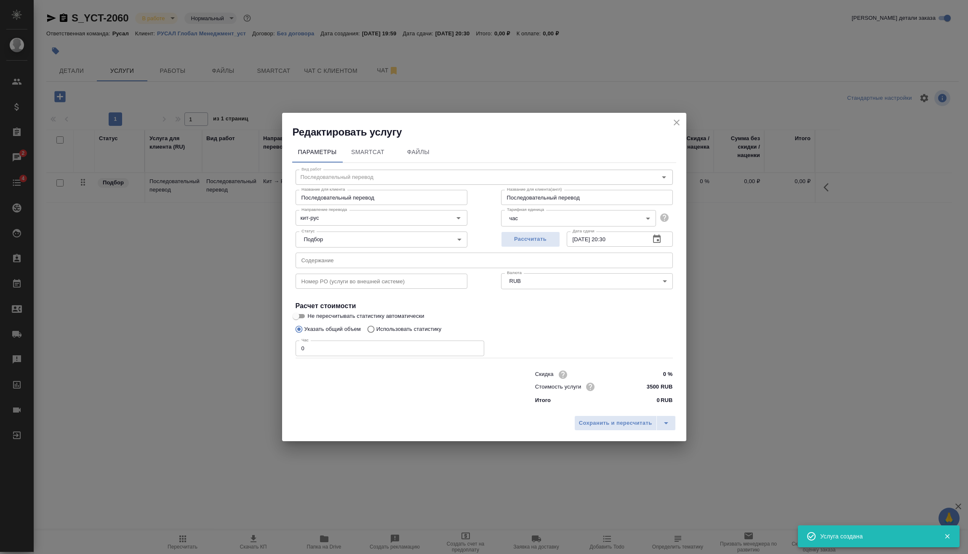
drag, startPoint x: 311, startPoint y: 349, endPoint x: 255, endPoint y: 358, distance: 56.8
click at [263, 358] on div "Редактировать услугу Параметры SmartCat Файлы Вид работ Последовательный перево…" at bounding box center [484, 277] width 968 height 554
type input "5"
type input "6"
click at [624, 429] on button "Сохранить и пересчитать" at bounding box center [615, 422] width 83 height 15
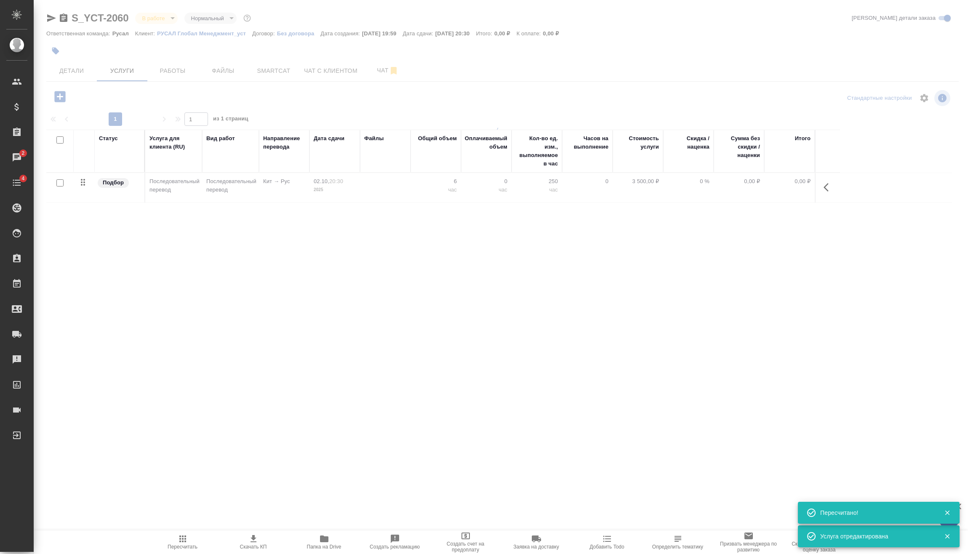
type input "urgent"
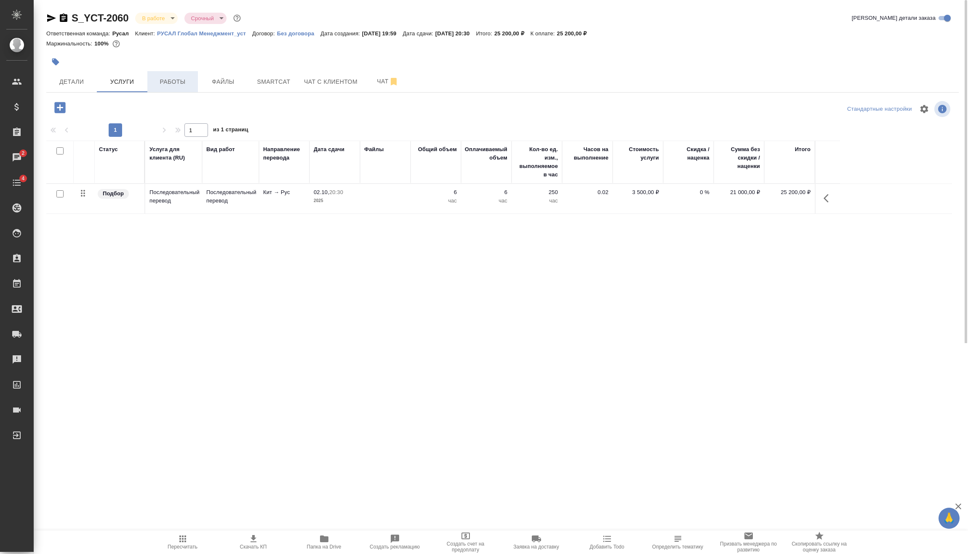
click at [187, 88] on button "Работы" at bounding box center [172, 81] width 51 height 21
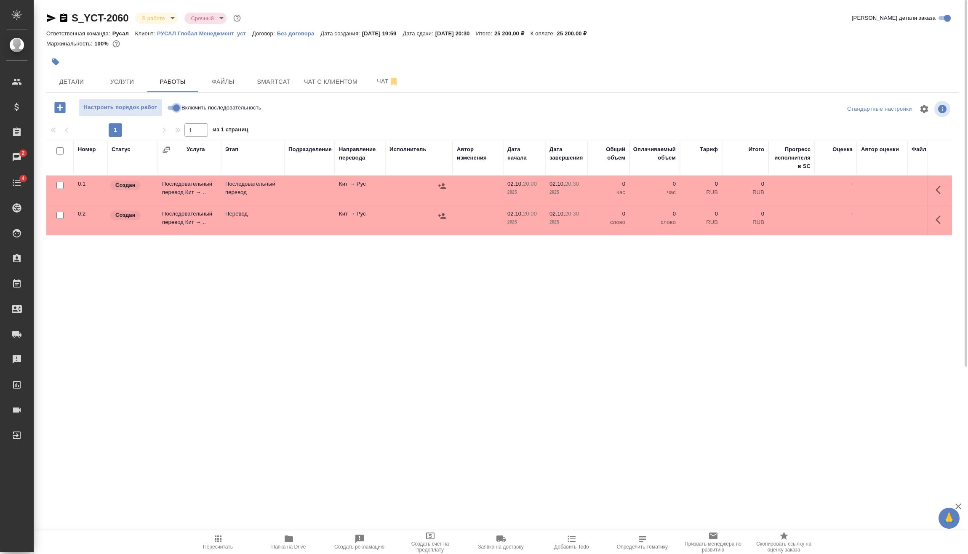
click at [172, 107] on input "Включить последовательность" at bounding box center [176, 108] width 30 height 10
checkbox input "true"
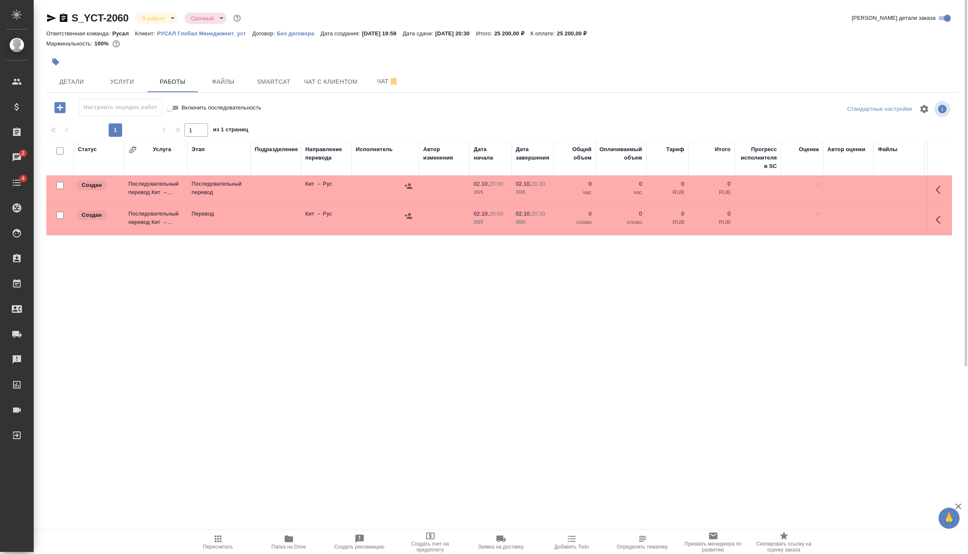
click at [61, 149] on input "checkbox" at bounding box center [59, 150] width 7 height 7
checkbox input "true"
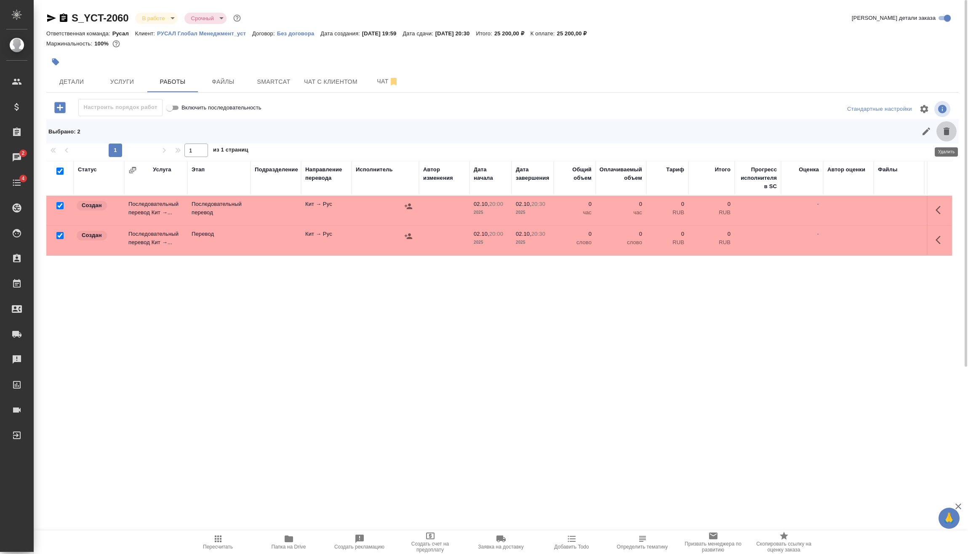
click at [942, 130] on icon "button" at bounding box center [946, 131] width 10 height 10
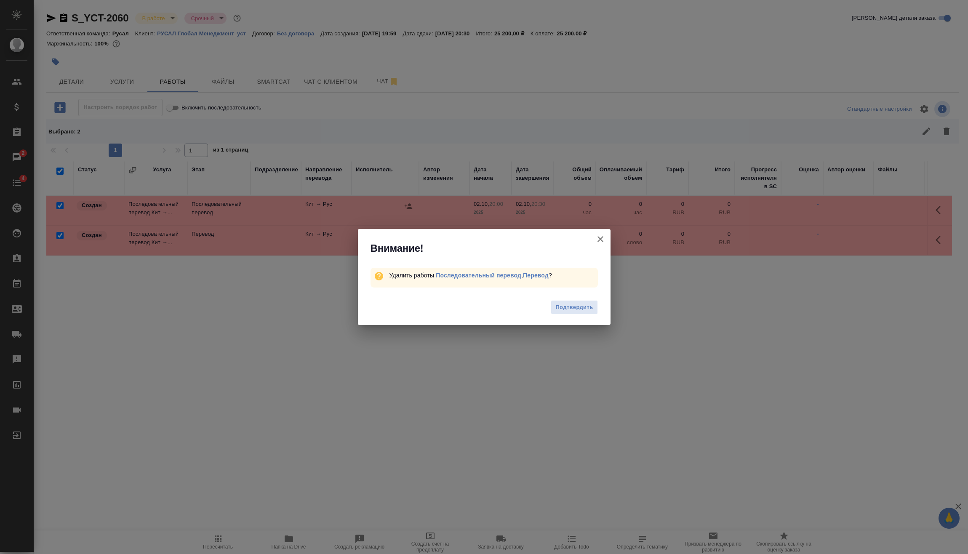
click at [573, 297] on div "Подтвердить" at bounding box center [484, 309] width 253 height 34
click at [573, 304] on span "Подтвердить" at bounding box center [573, 308] width 37 height 10
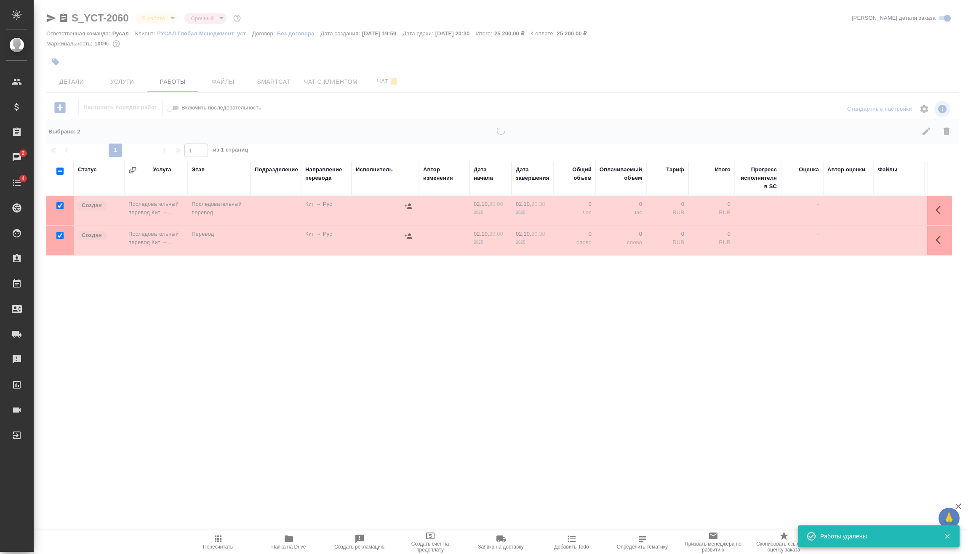
checkbox input "false"
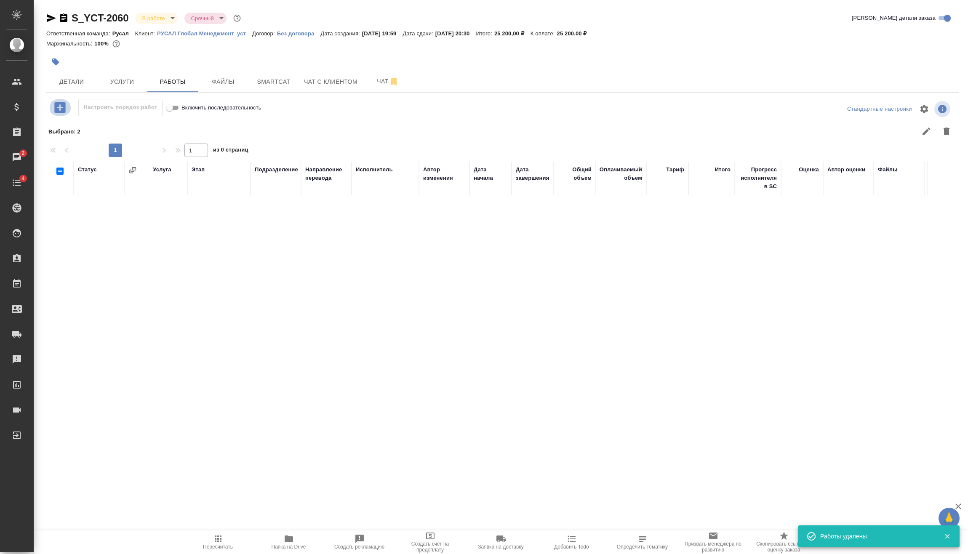
click at [60, 107] on icon "button" at bounding box center [60, 107] width 15 height 15
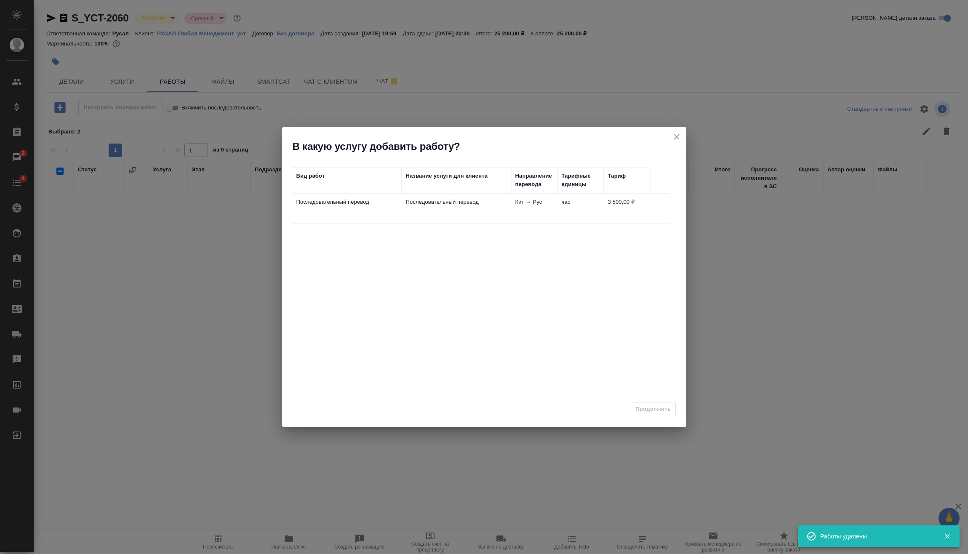
click at [528, 213] on td "Кит → Рус" at bounding box center [534, 208] width 46 height 29
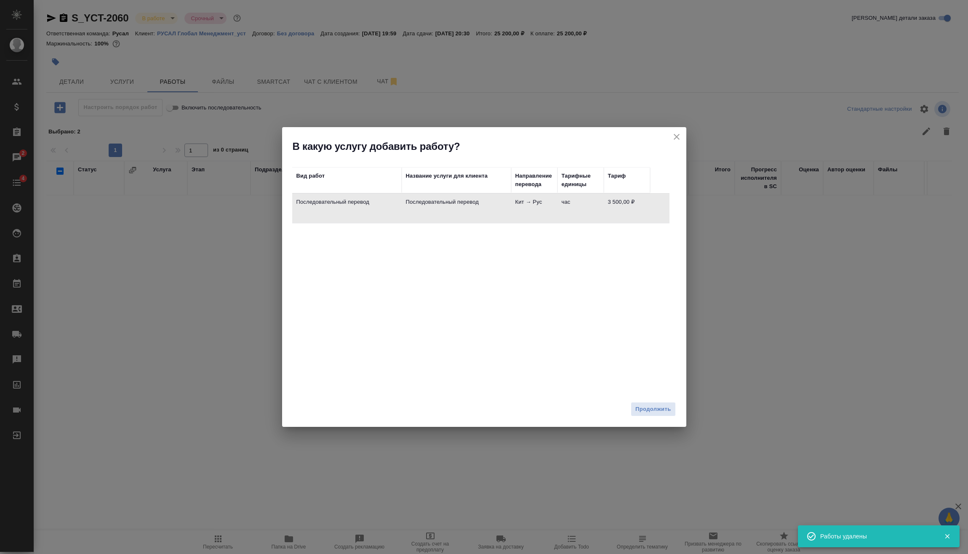
click at [663, 411] on span "Продолжить" at bounding box center [652, 410] width 35 height 10
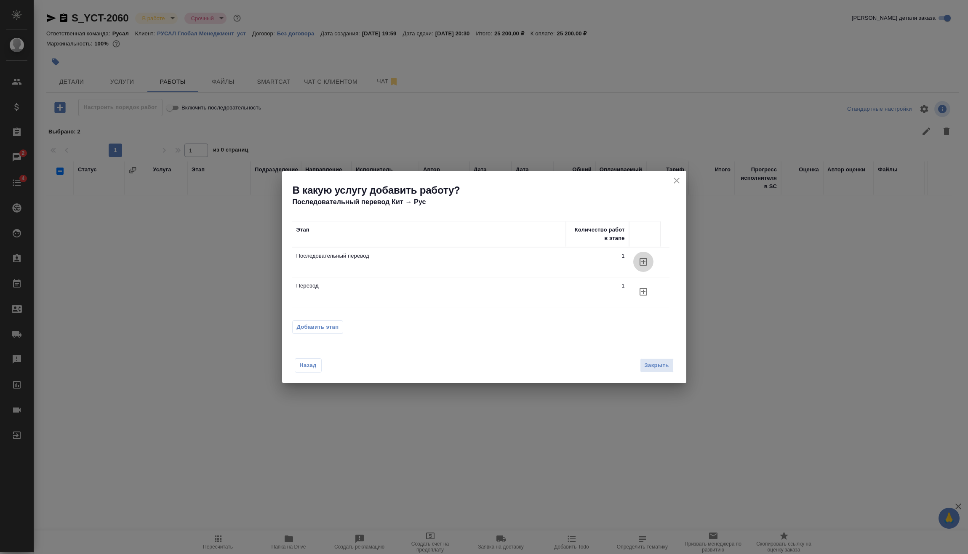
click at [639, 258] on icon "button" at bounding box center [643, 262] width 10 height 10
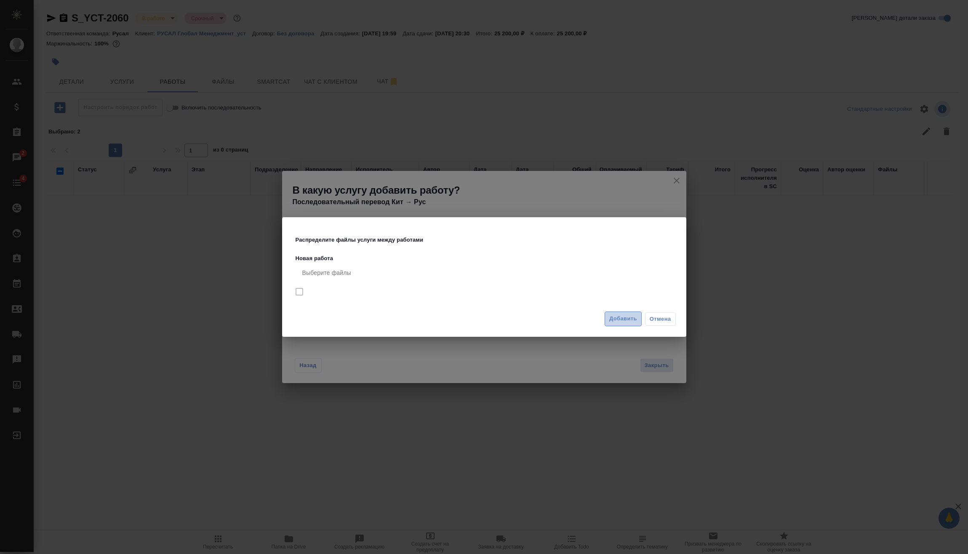
click at [626, 315] on span "Добавить" at bounding box center [623, 319] width 28 height 10
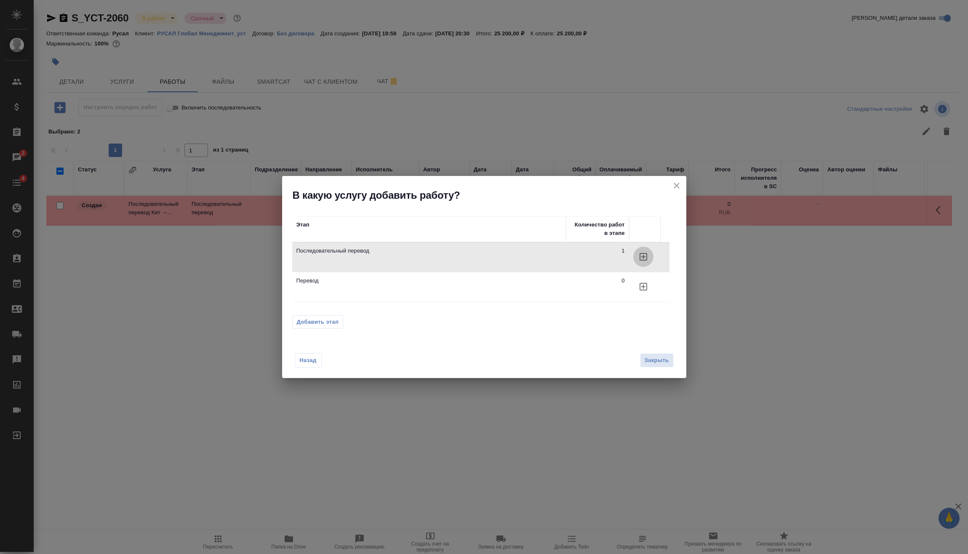
click at [640, 257] on icon "button" at bounding box center [643, 257] width 10 height 10
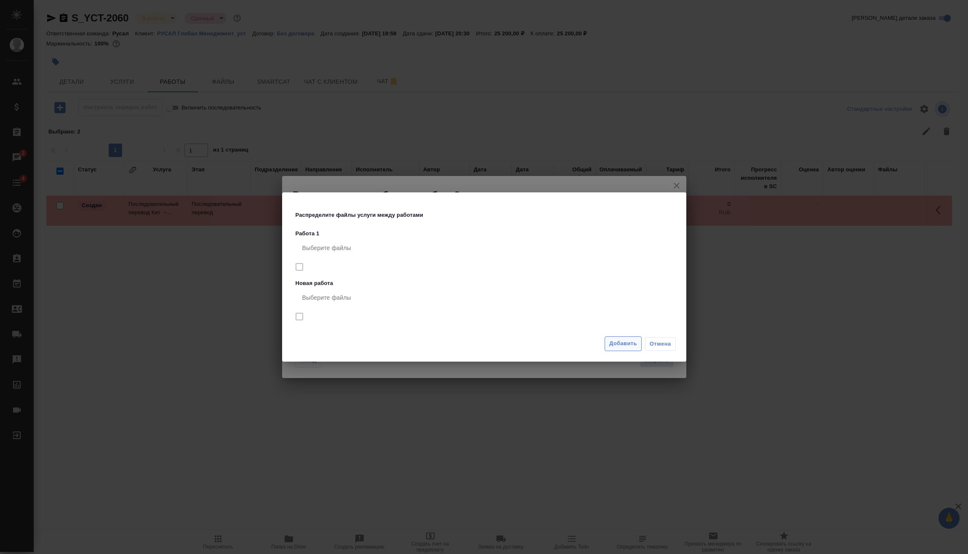
click at [626, 338] on button "Добавить" at bounding box center [623, 343] width 37 height 15
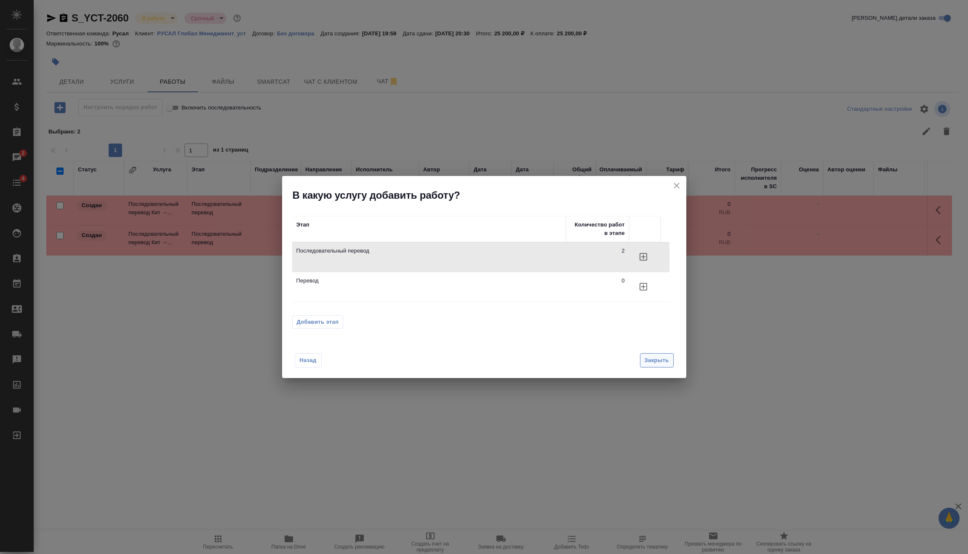
click at [664, 353] on div "Назад Закрыть" at bounding box center [484, 355] width 404 height 46
drag, startPoint x: 666, startPoint y: 355, endPoint x: 670, endPoint y: 349, distance: 6.9
click at [666, 356] on button "Закрыть" at bounding box center [657, 360] width 34 height 15
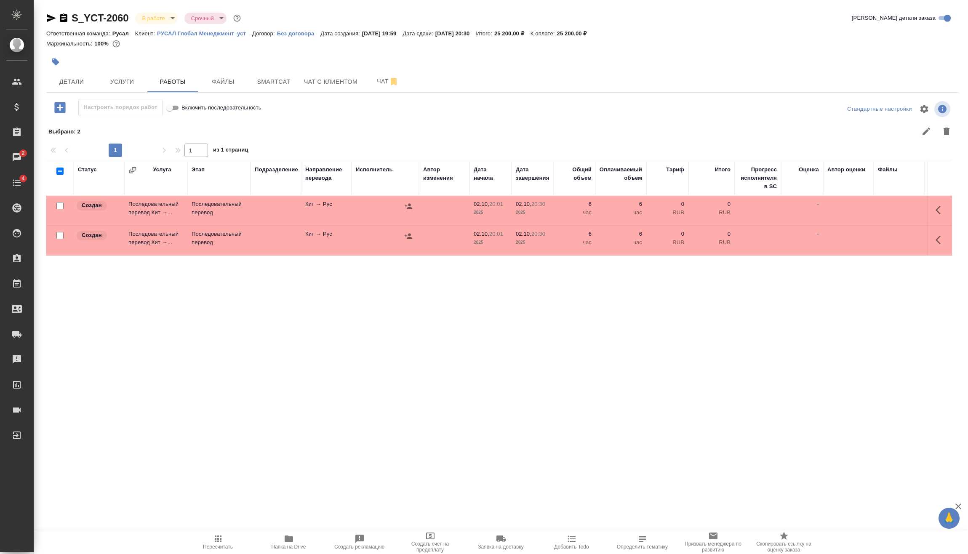
click at [941, 207] on icon "button" at bounding box center [940, 210] width 10 height 10
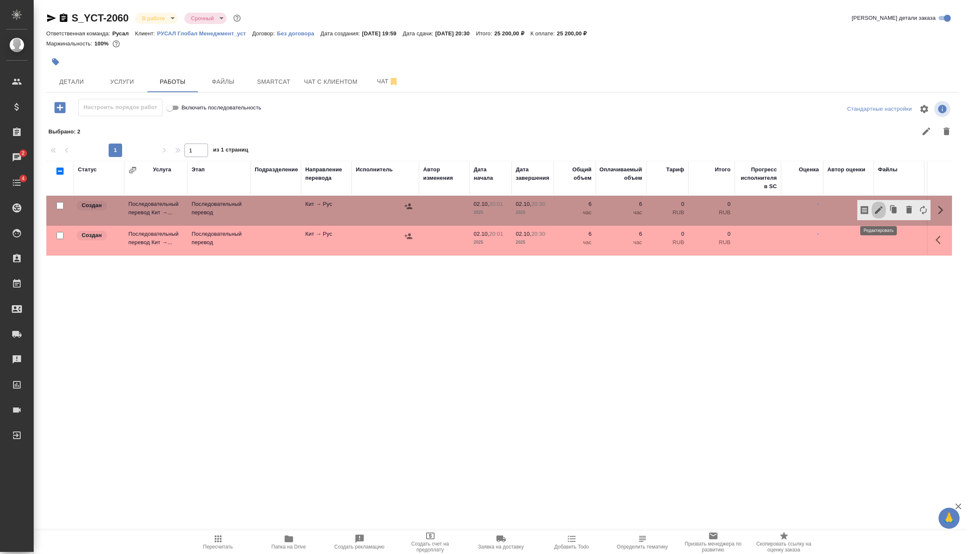
click at [884, 210] on button "button" at bounding box center [878, 210] width 14 height 20
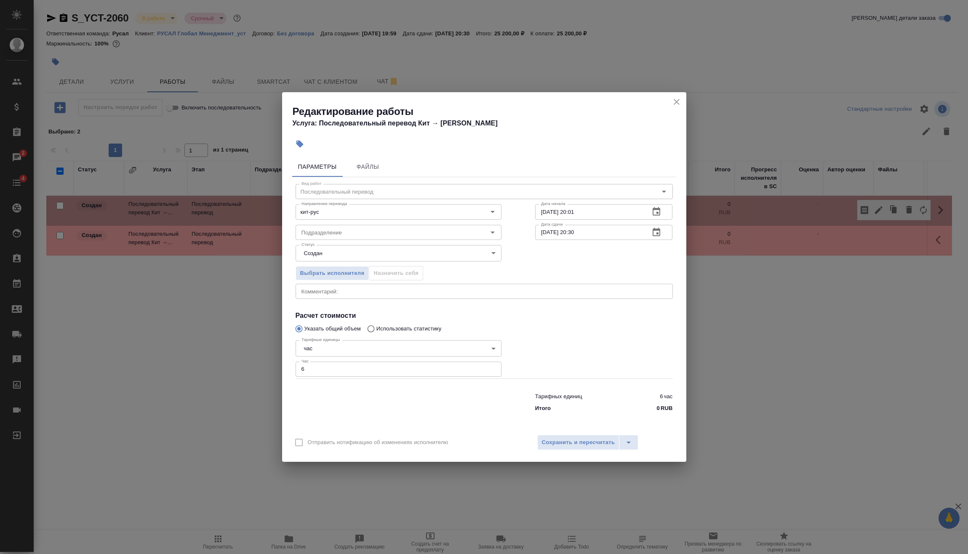
click at [355, 349] on body "🙏 .cls-1 fill:#fff; AWATERA Vasilev Evgeniy Клиенты Спецификации Заказы 2 Чаты …" at bounding box center [484, 277] width 968 height 554
click at [348, 336] on li "дн." at bounding box center [399, 334] width 206 height 14
click at [357, 348] on body "🙏 .cls-1 fill:#fff; AWATERA Vasilev Evgeniy Клиенты Спецификации Заказы 2 Чаты …" at bounding box center [484, 277] width 968 height 554
click at [333, 369] on li "час" at bounding box center [399, 363] width 206 height 14
type input "5a8b1489cc6b4906c91bfd93"
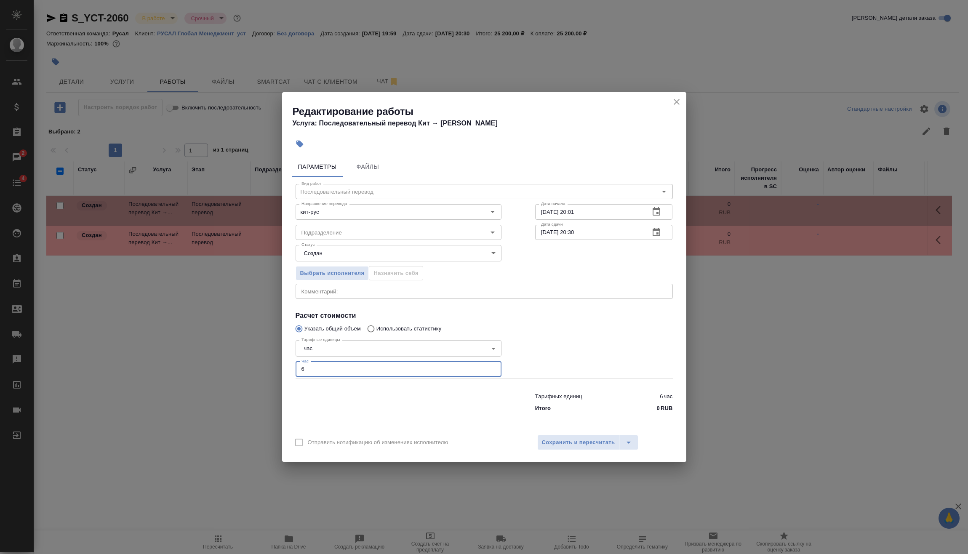
drag, startPoint x: 327, startPoint y: 374, endPoint x: 262, endPoint y: 376, distance: 64.5
click at [294, 373] on div "Вид работ Последовательный перевод Вид работ Направление перевода кит-рус Напра…" at bounding box center [484, 296] width 384 height 239
type input "2"
click at [570, 444] on span "Сохранить и пересчитать" at bounding box center [578, 443] width 73 height 10
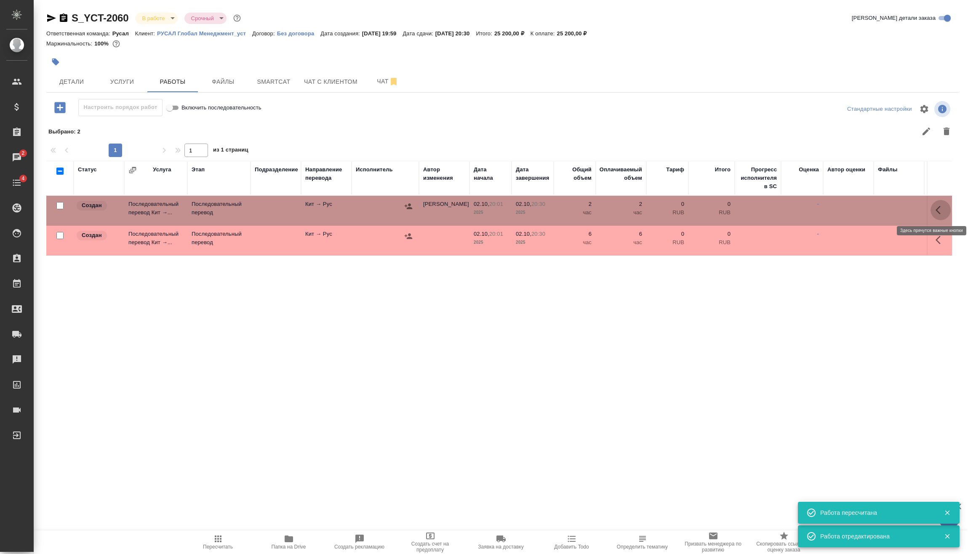
click at [943, 212] on icon "button" at bounding box center [940, 210] width 10 height 10
click at [883, 213] on icon "button" at bounding box center [879, 210] width 10 height 10
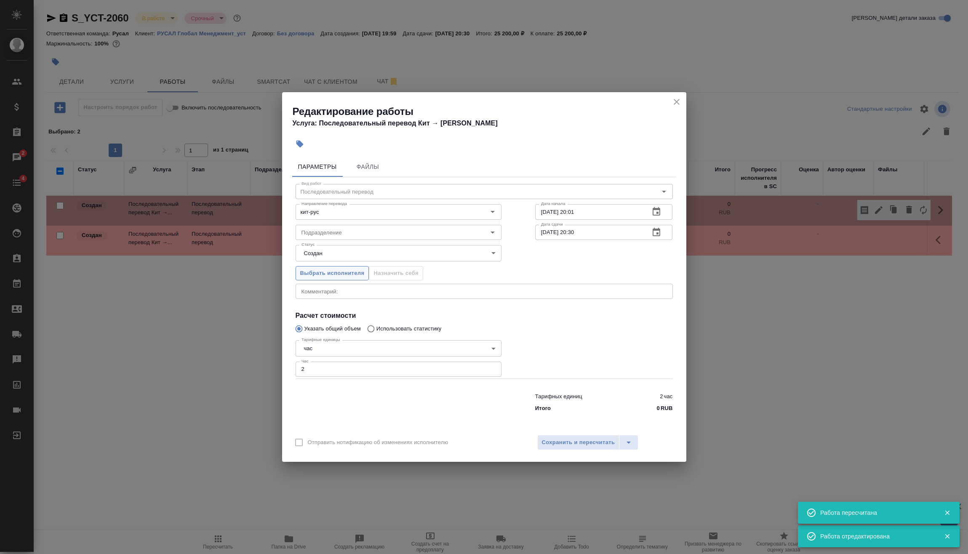
click at [345, 271] on span "Выбрать исполнителя" at bounding box center [332, 274] width 64 height 10
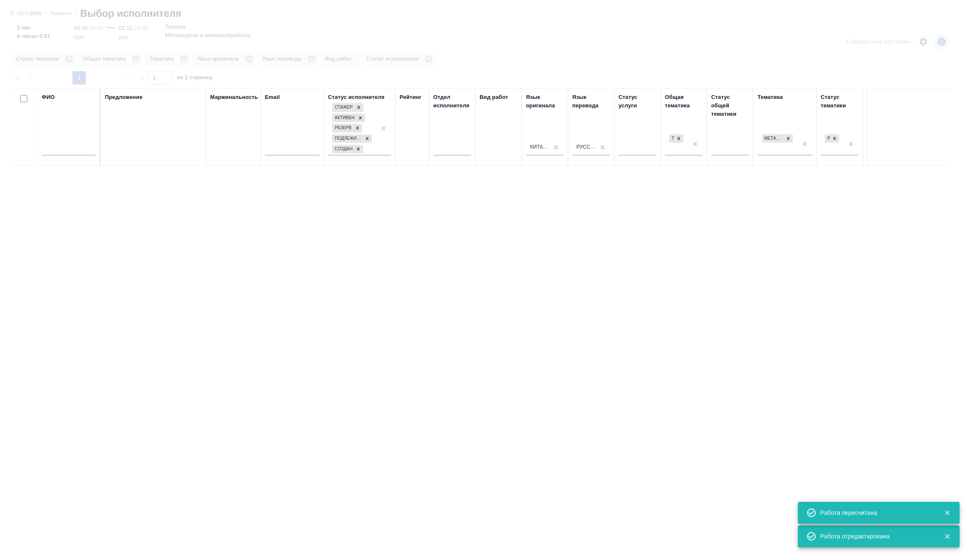
click at [57, 146] on input "text" at bounding box center [69, 150] width 54 height 11
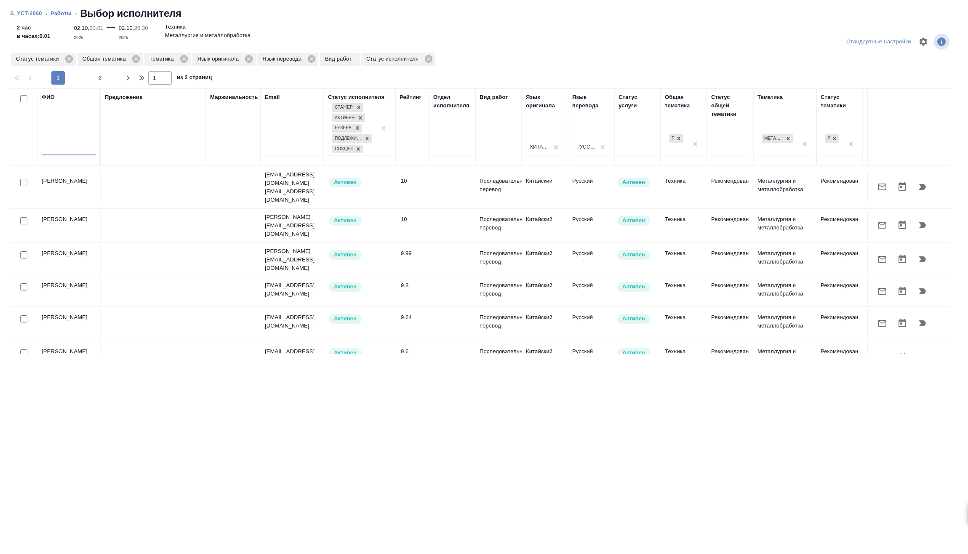
click at [57, 146] on input "text" at bounding box center [69, 150] width 54 height 11
type input "мирошина"
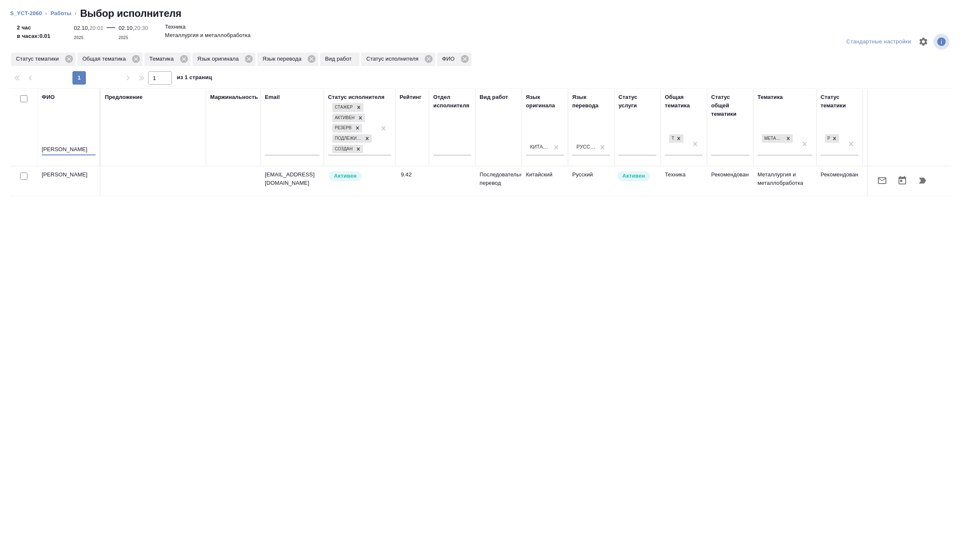
click at [932, 178] on button "button" at bounding box center [922, 180] width 20 height 20
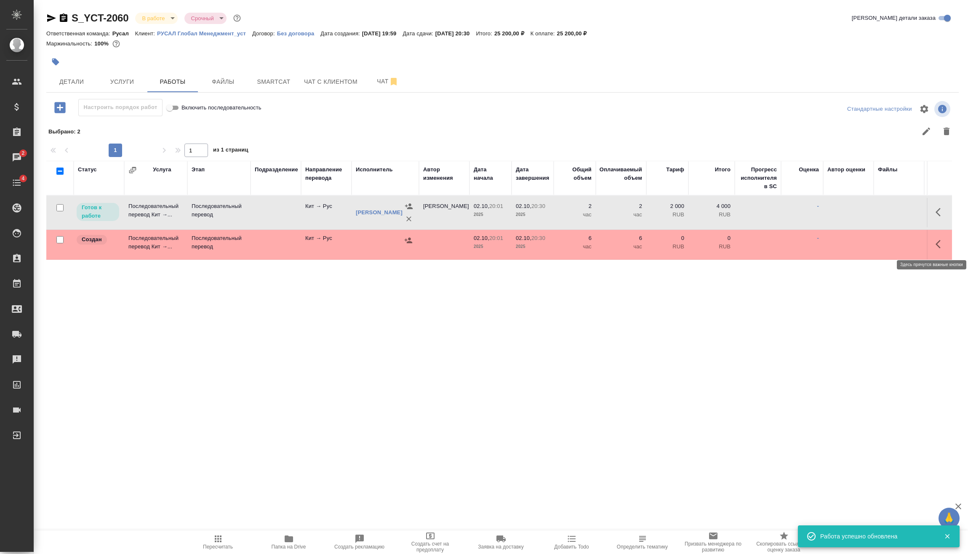
click at [934, 245] on button "button" at bounding box center [940, 244] width 20 height 20
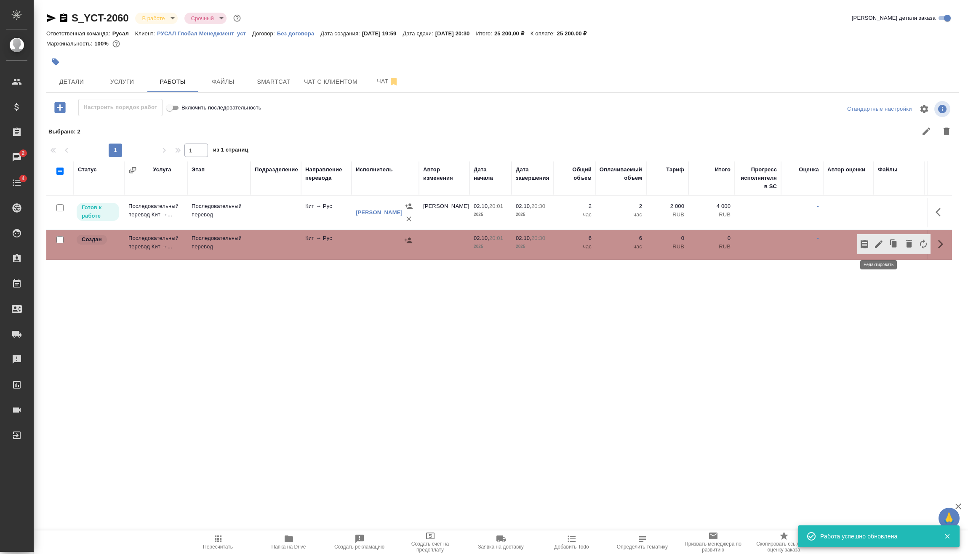
click at [880, 242] on icon "button" at bounding box center [879, 244] width 10 height 10
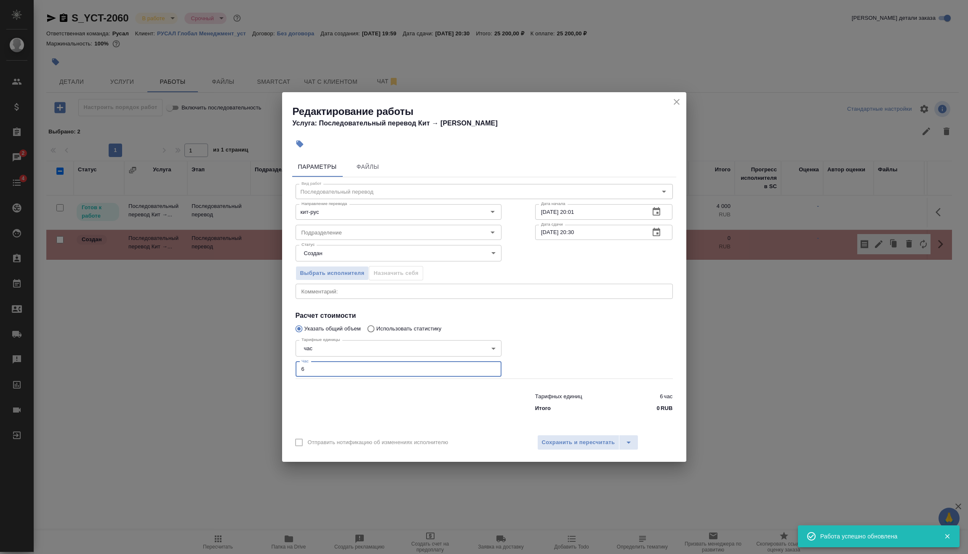
drag, startPoint x: 296, startPoint y: 378, endPoint x: 277, endPoint y: 378, distance: 19.8
click at [266, 380] on div "Редактирование работы Услуга: Последовательный перевод Кит → Рус Параметры Файл…" at bounding box center [484, 277] width 968 height 554
type input "2"
click at [564, 444] on span "Сохранить и пересчитать" at bounding box center [578, 443] width 73 height 10
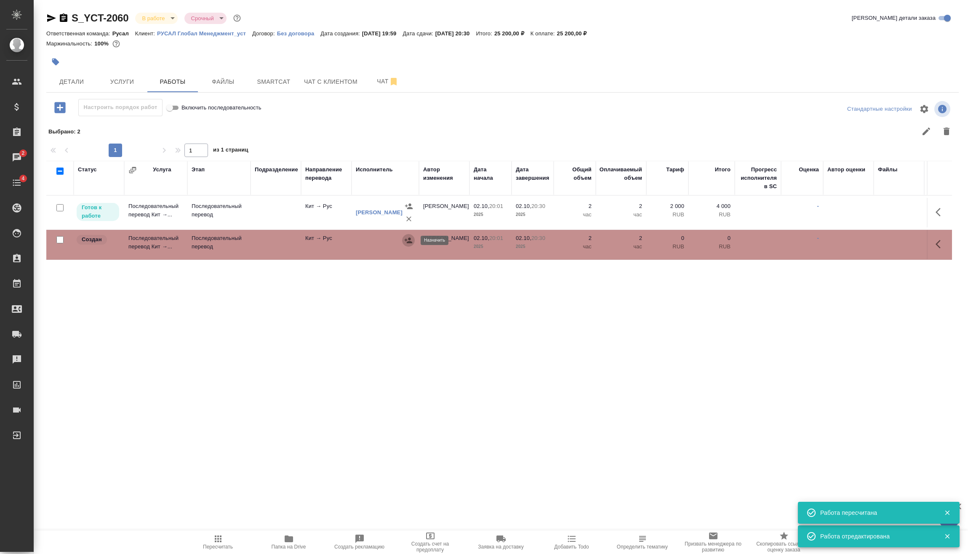
click at [410, 244] on icon "button" at bounding box center [408, 240] width 8 height 8
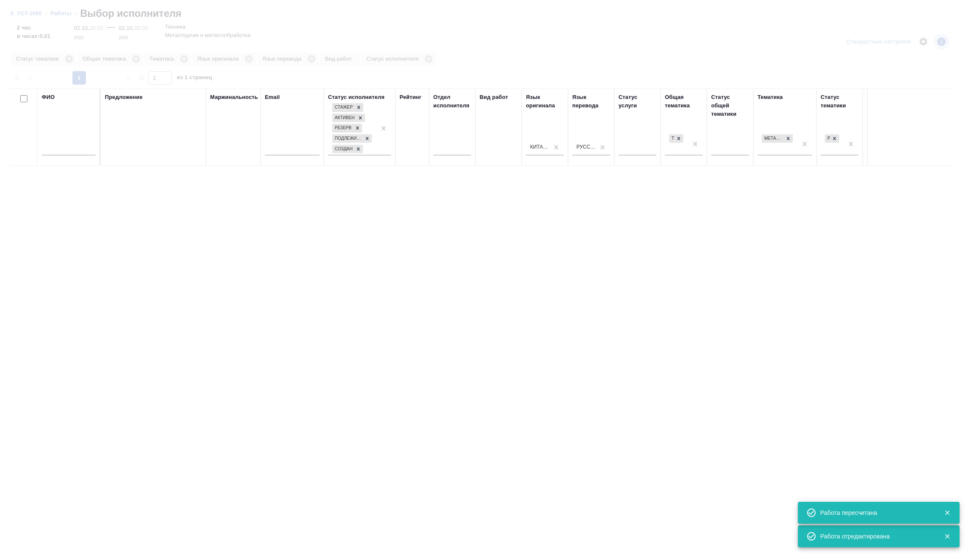
click at [79, 146] on input "text" at bounding box center [69, 150] width 54 height 11
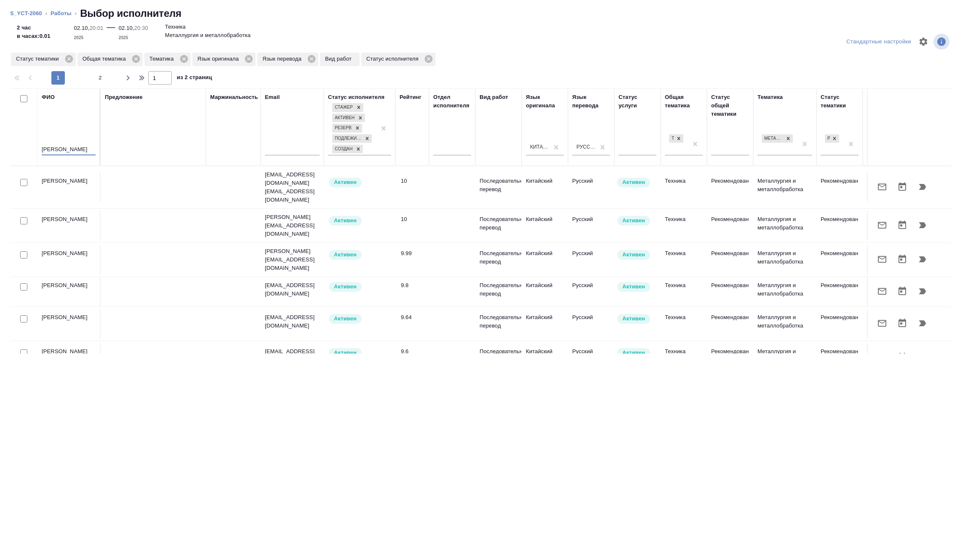
type input "портнова"
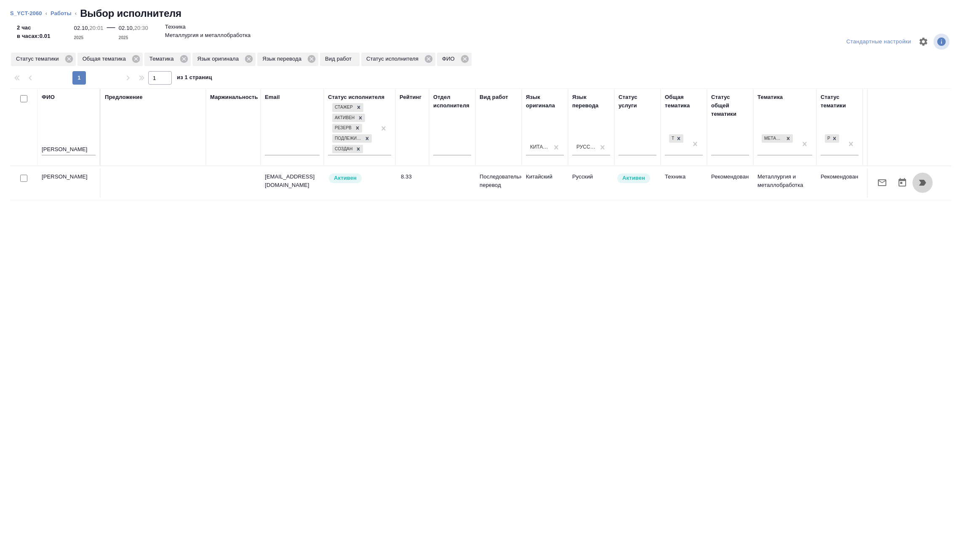
click at [924, 185] on icon "button" at bounding box center [922, 183] width 7 height 6
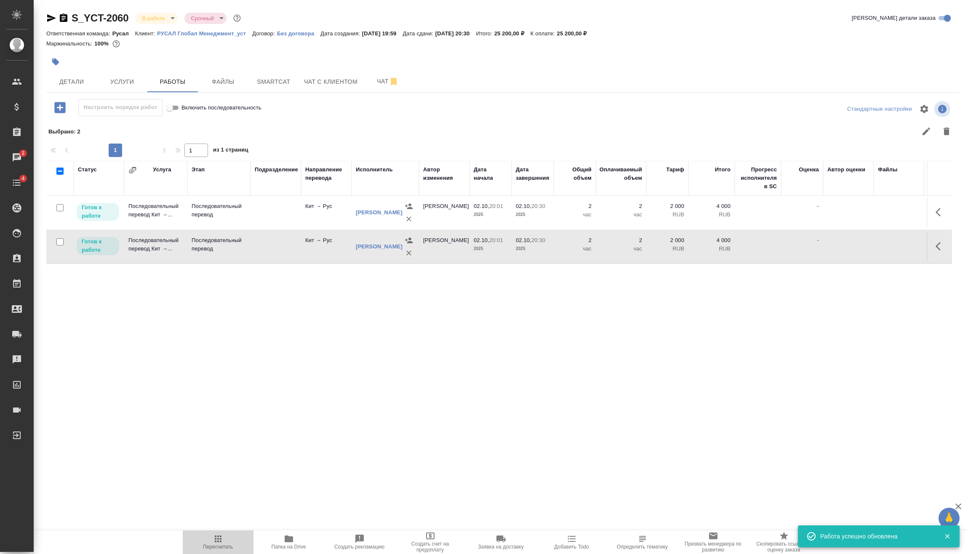
click at [226, 536] on span "Пересчитать" at bounding box center [218, 542] width 61 height 16
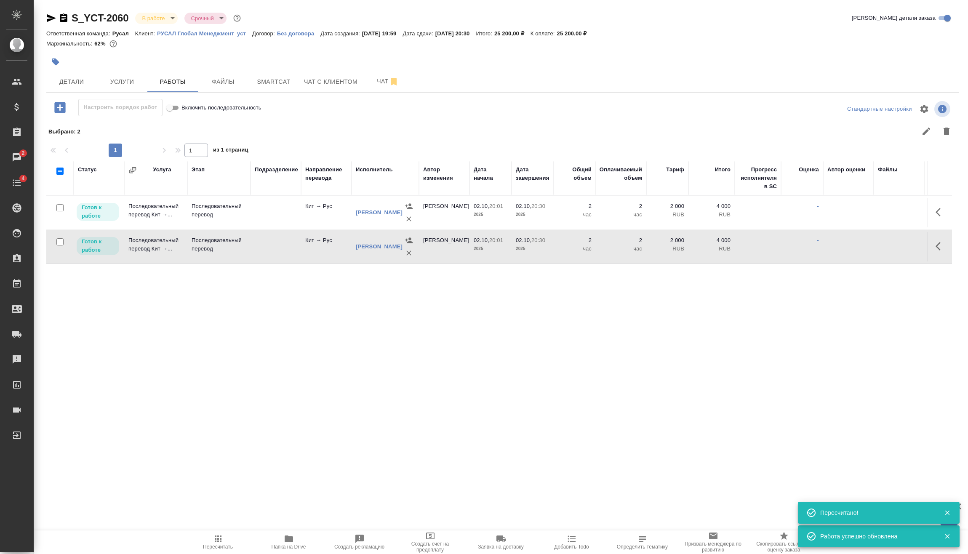
click at [58, 208] on input "checkbox" at bounding box center [59, 207] width 7 height 7
checkbox input "true"
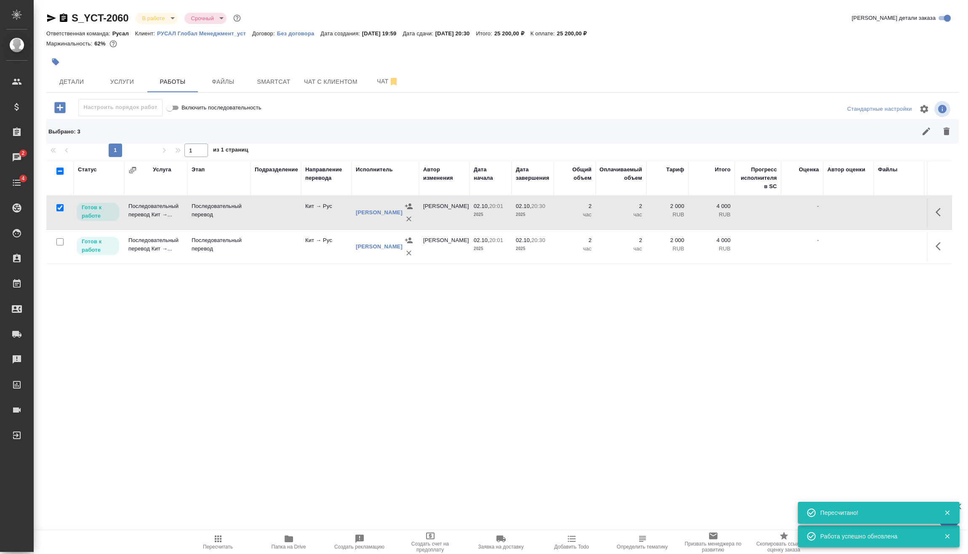
drag, startPoint x: 59, startPoint y: 242, endPoint x: 128, endPoint y: 275, distance: 76.6
click at [59, 242] on input "checkbox" at bounding box center [59, 241] width 7 height 7
checkbox input "true"
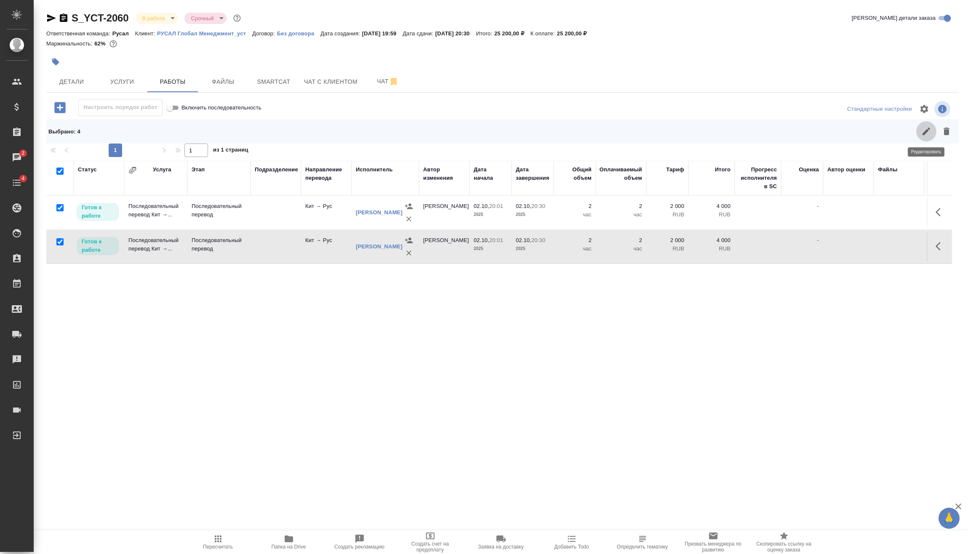
click at [927, 137] on button "button" at bounding box center [926, 131] width 20 height 20
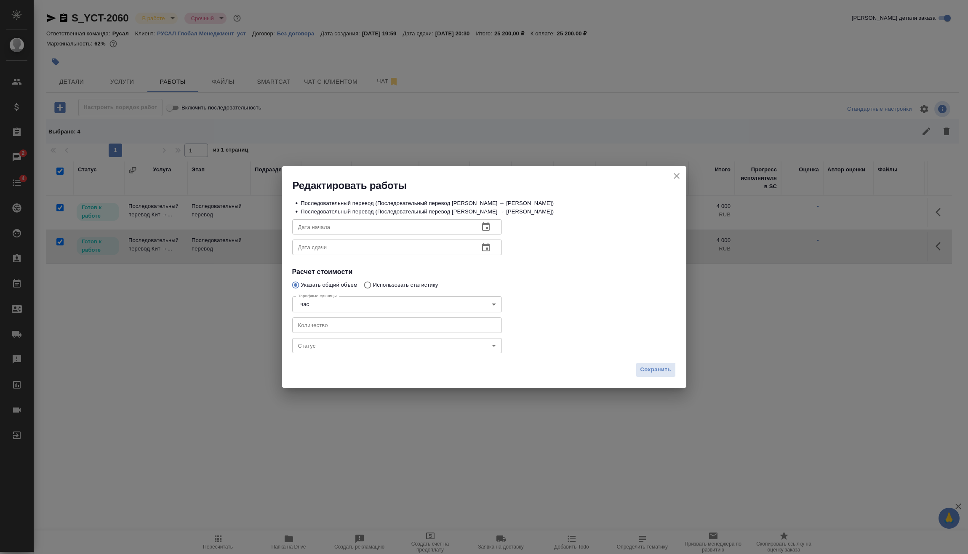
click at [353, 353] on body "🙏 .cls-1 fill:#fff; AWATERA Vasilev Evgeniy Клиенты Спецификации Заказы 2 Чаты …" at bounding box center [484, 277] width 968 height 554
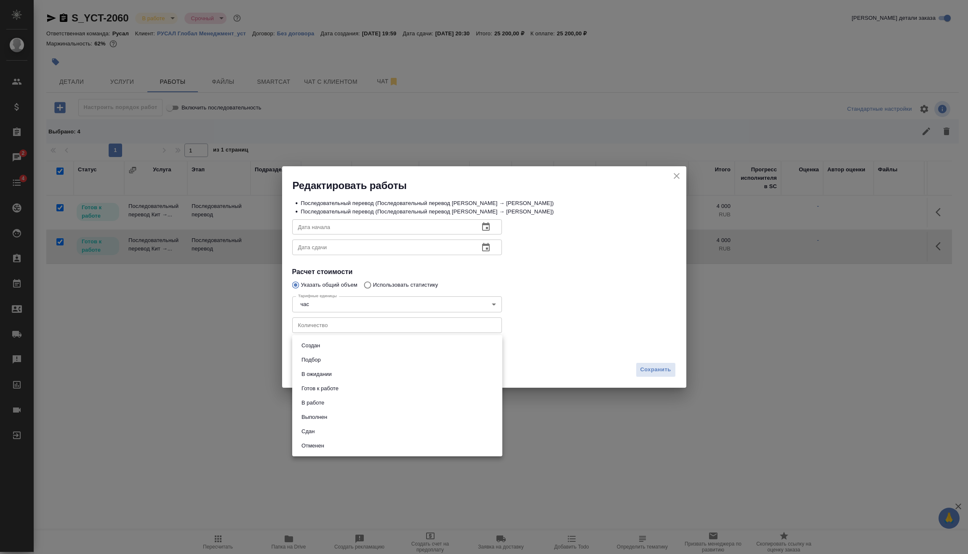
click at [331, 431] on li "Сдан" at bounding box center [397, 431] width 210 height 14
type input "closed"
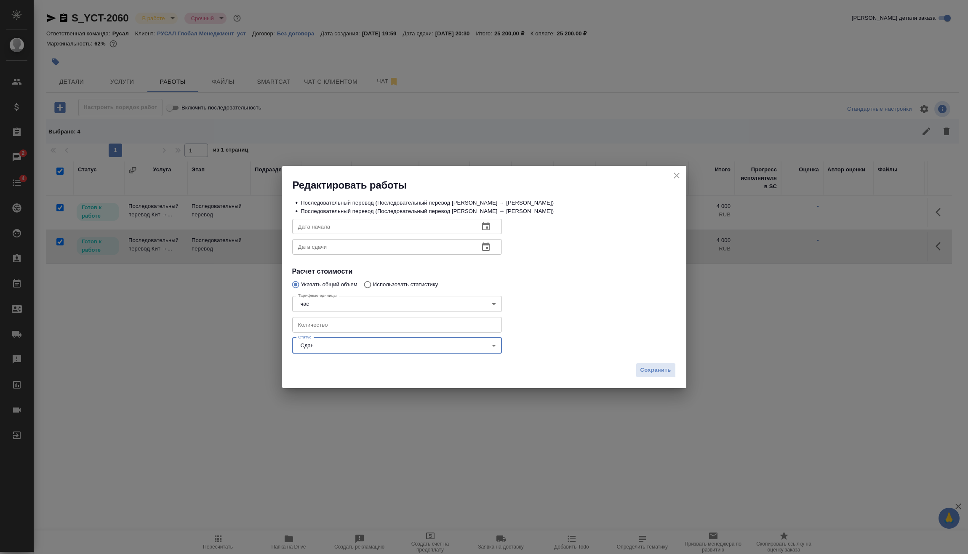
click at [677, 366] on div "Сохранить" at bounding box center [484, 373] width 404 height 29
click at [656, 374] on span "Сохранить" at bounding box center [655, 370] width 31 height 10
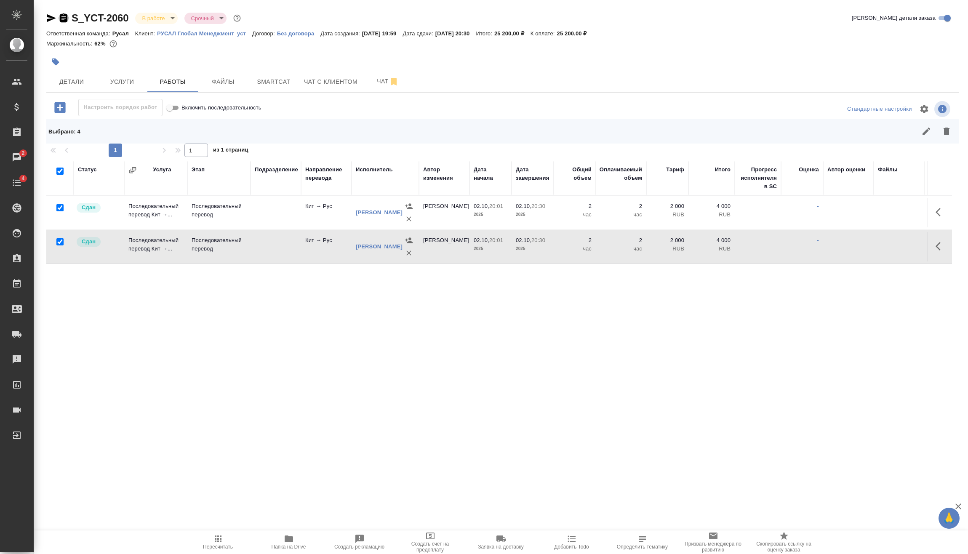
click at [64, 19] on icon "button" at bounding box center [64, 17] width 8 height 8
click at [53, 18] on icon "button" at bounding box center [51, 18] width 10 height 10
click at [51, 17] on icon "button" at bounding box center [51, 18] width 9 height 8
click at [67, 16] on icon "button" at bounding box center [64, 17] width 8 height 8
click at [173, 18] on body "🙏 .cls-1 fill:#fff; AWATERA Vasilev Evgeniy Клиенты Спецификации Заказы 2 Чаты …" at bounding box center [484, 277] width 968 height 554
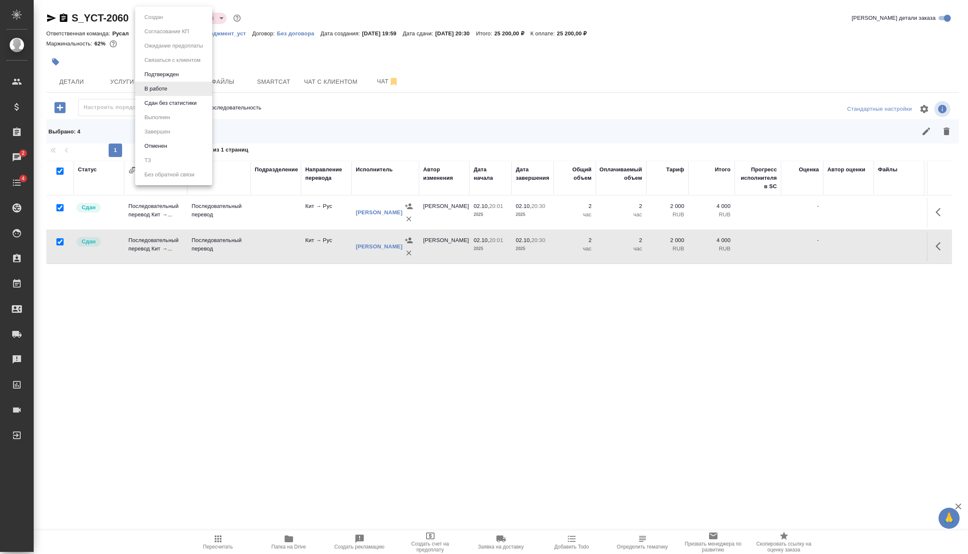
click at [169, 97] on li "Сдан без статистики" at bounding box center [173, 103] width 77 height 14
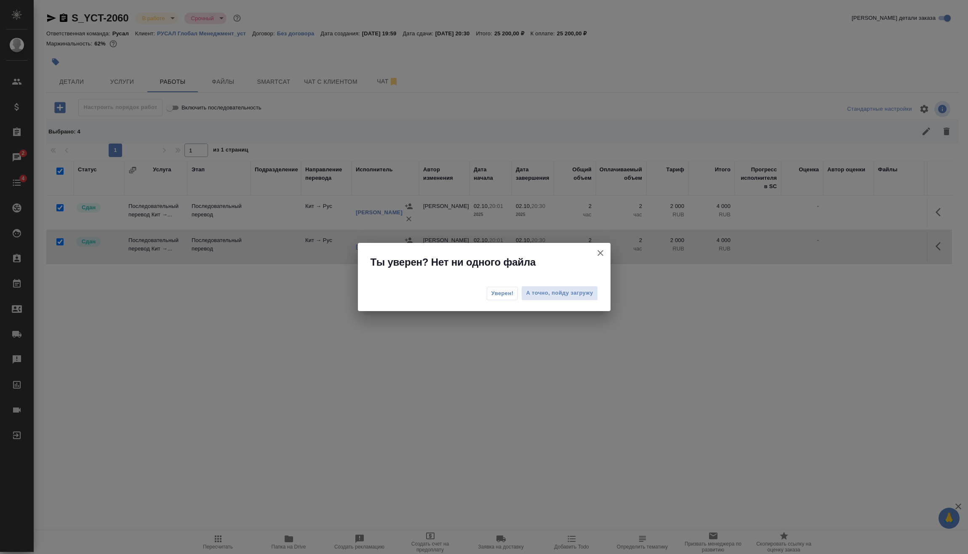
click at [495, 287] on button "Уверен!" at bounding box center [503, 293] width 32 height 13
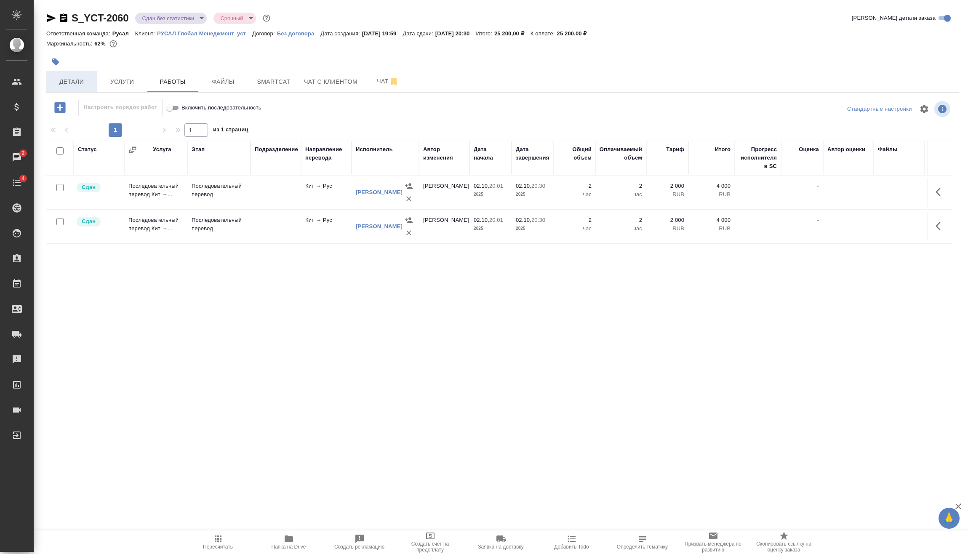
click at [78, 84] on span "Детали" at bounding box center [71, 82] width 40 height 11
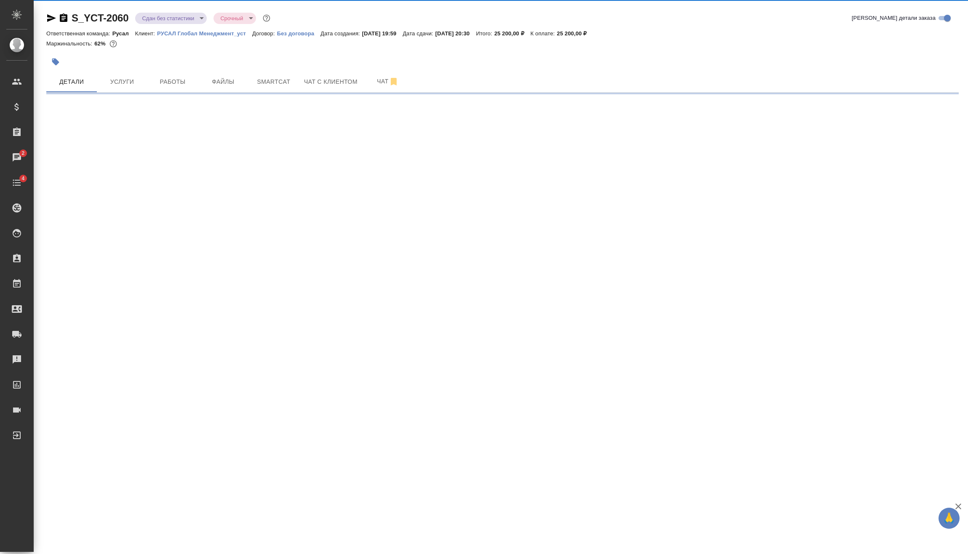
select select "RU"
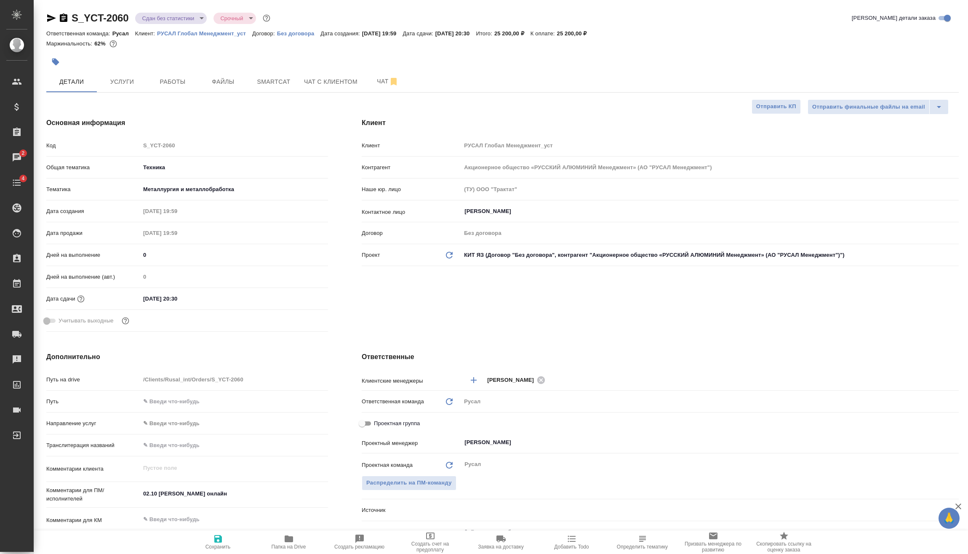
type textarea "x"
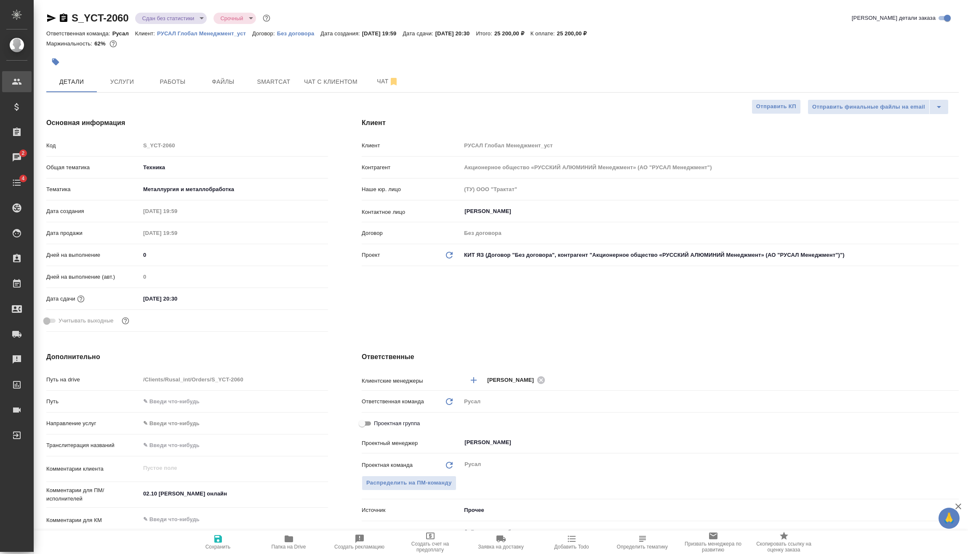
type textarea "x"
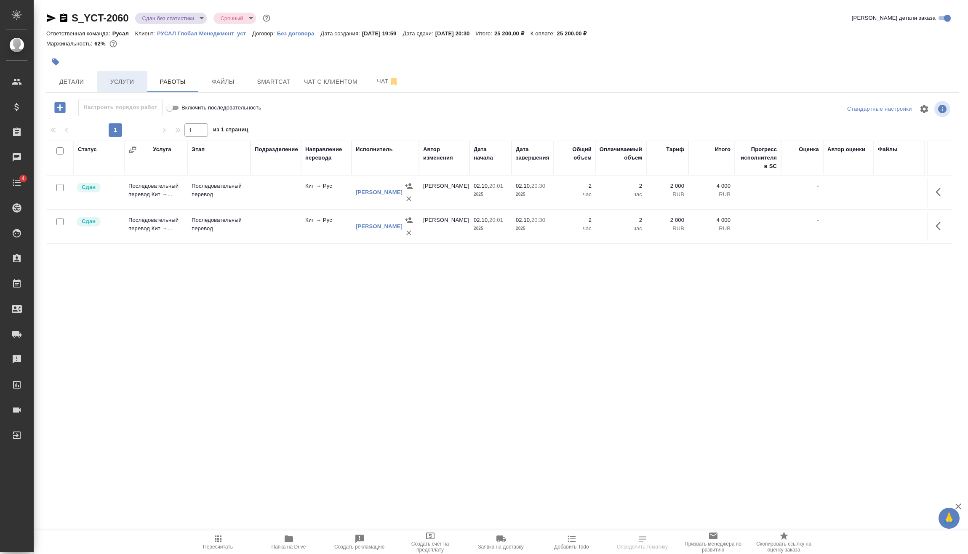
click at [111, 72] on button "Услуги" at bounding box center [122, 81] width 51 height 21
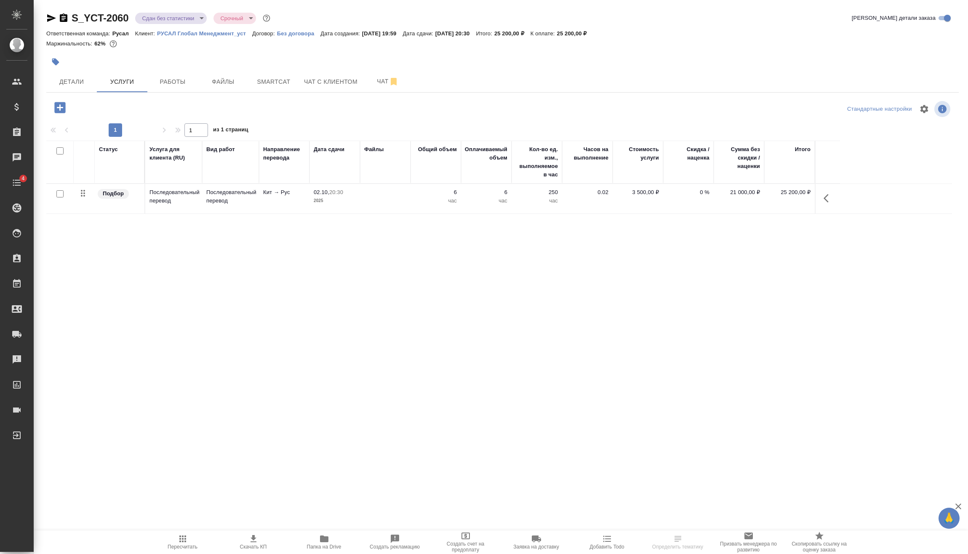
click at [180, 541] on icon "button" at bounding box center [182, 538] width 7 height 7
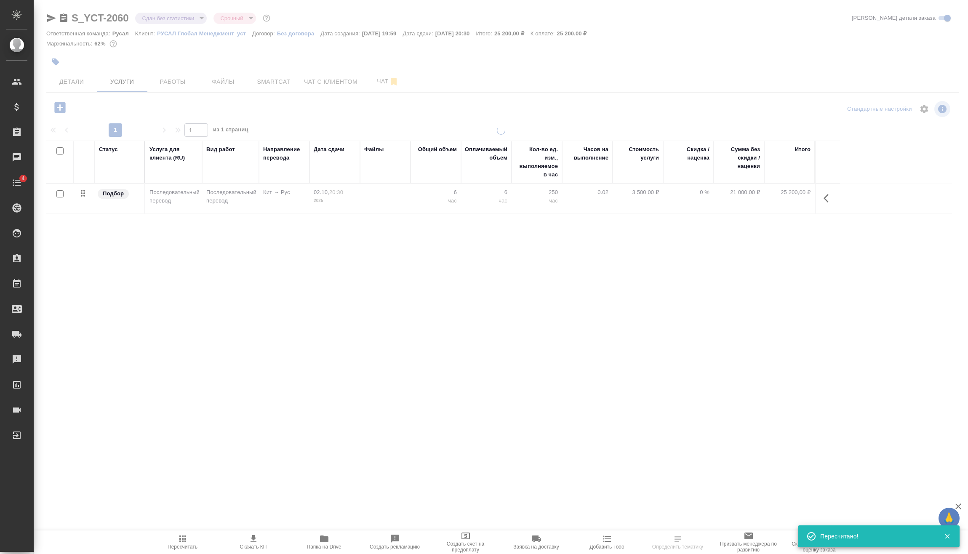
click at [166, 23] on body "🙏 .cls-1 fill:#fff; AWATERA Vasilev Evgeniy Клиенты Спецификации Заказы Чаты 4 …" at bounding box center [484, 277] width 968 height 554
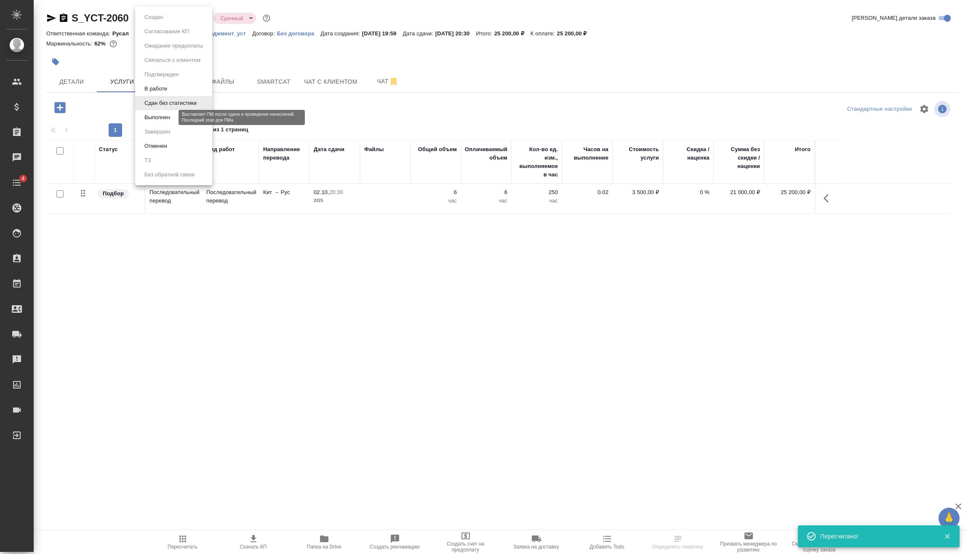
click at [172, 117] on button "Выполнен" at bounding box center [157, 117] width 31 height 9
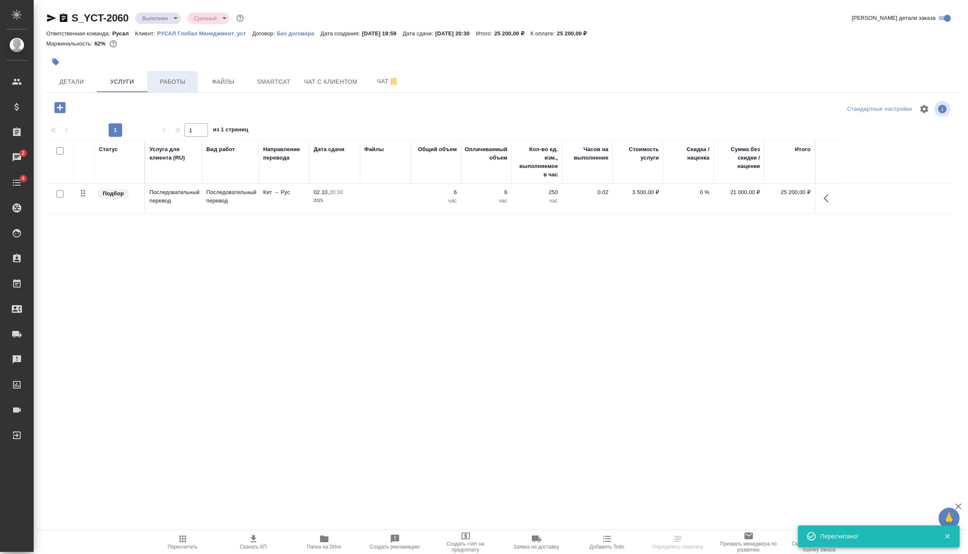
click at [162, 87] on button "Работы" at bounding box center [172, 81] width 51 height 21
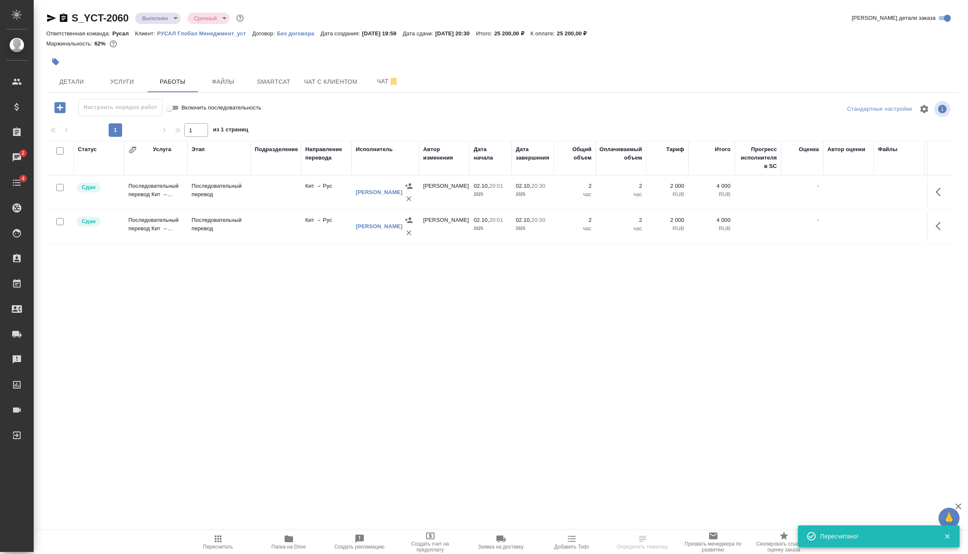
click at [164, 24] on body "🙏 .cls-1 fill:#fff; AWATERA Vasilev Evgeniy Клиенты Спецификации Заказы 2 Чаты …" at bounding box center [484, 277] width 968 height 554
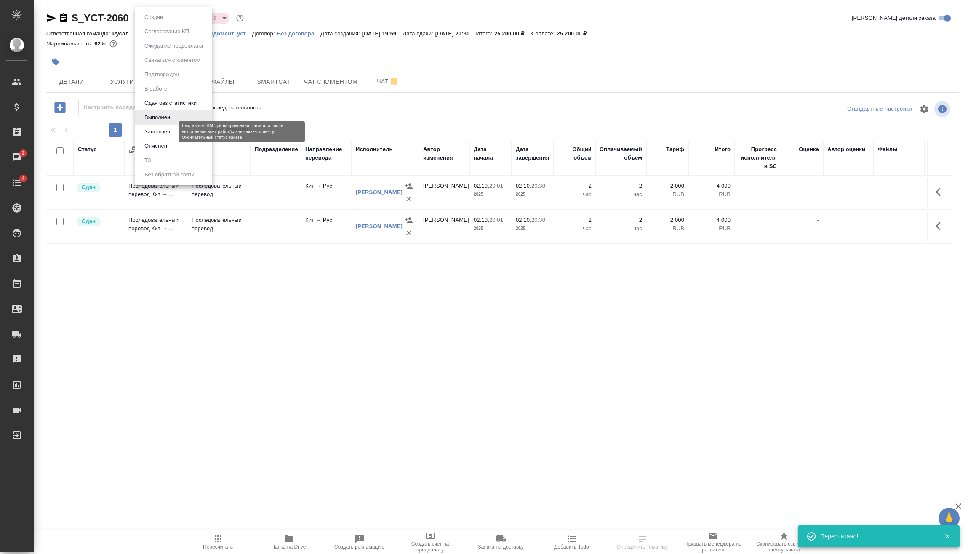
click at [160, 129] on button "Завершен" at bounding box center [157, 131] width 31 height 9
